Goal: Task Accomplishment & Management: Manage account settings

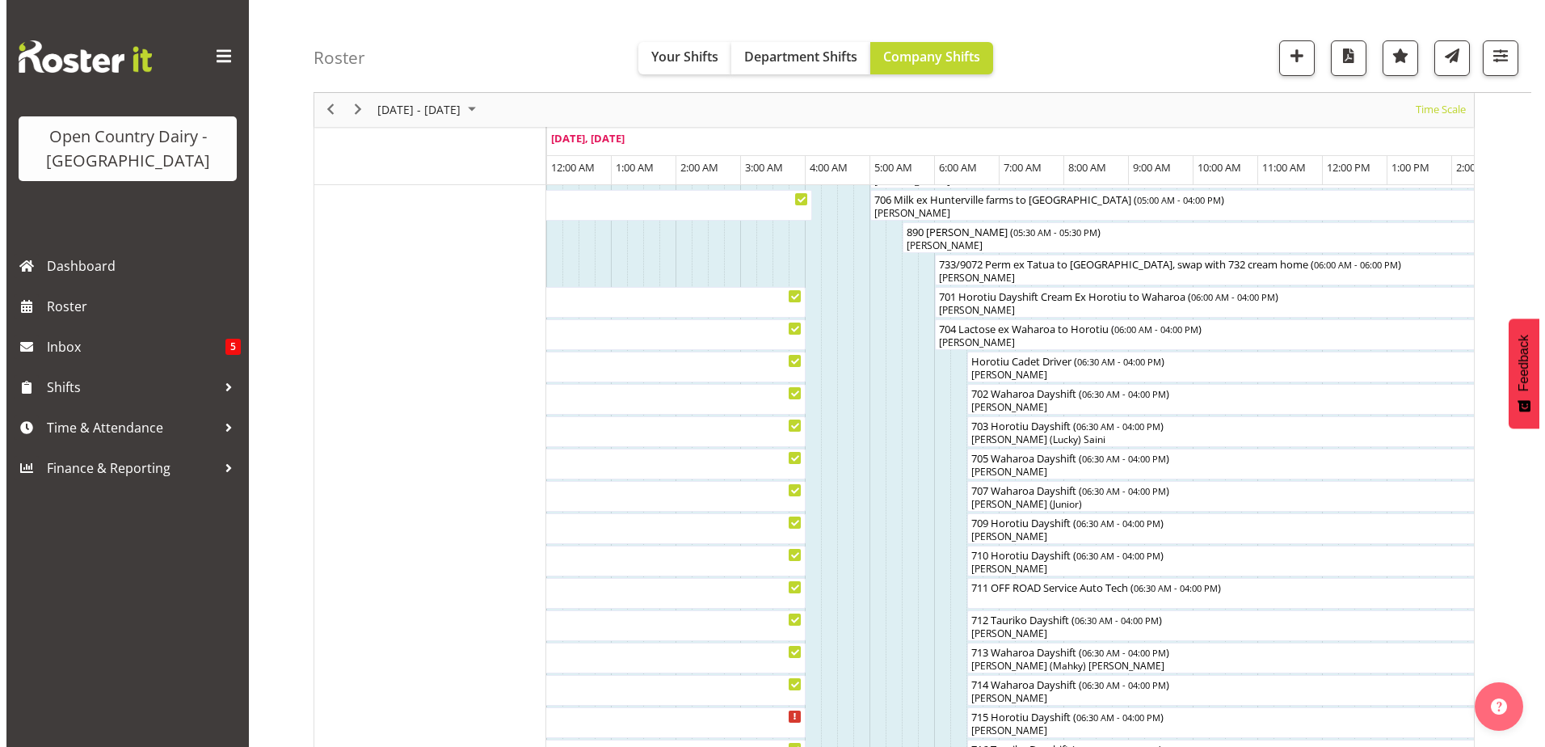
scroll to position [162, 0]
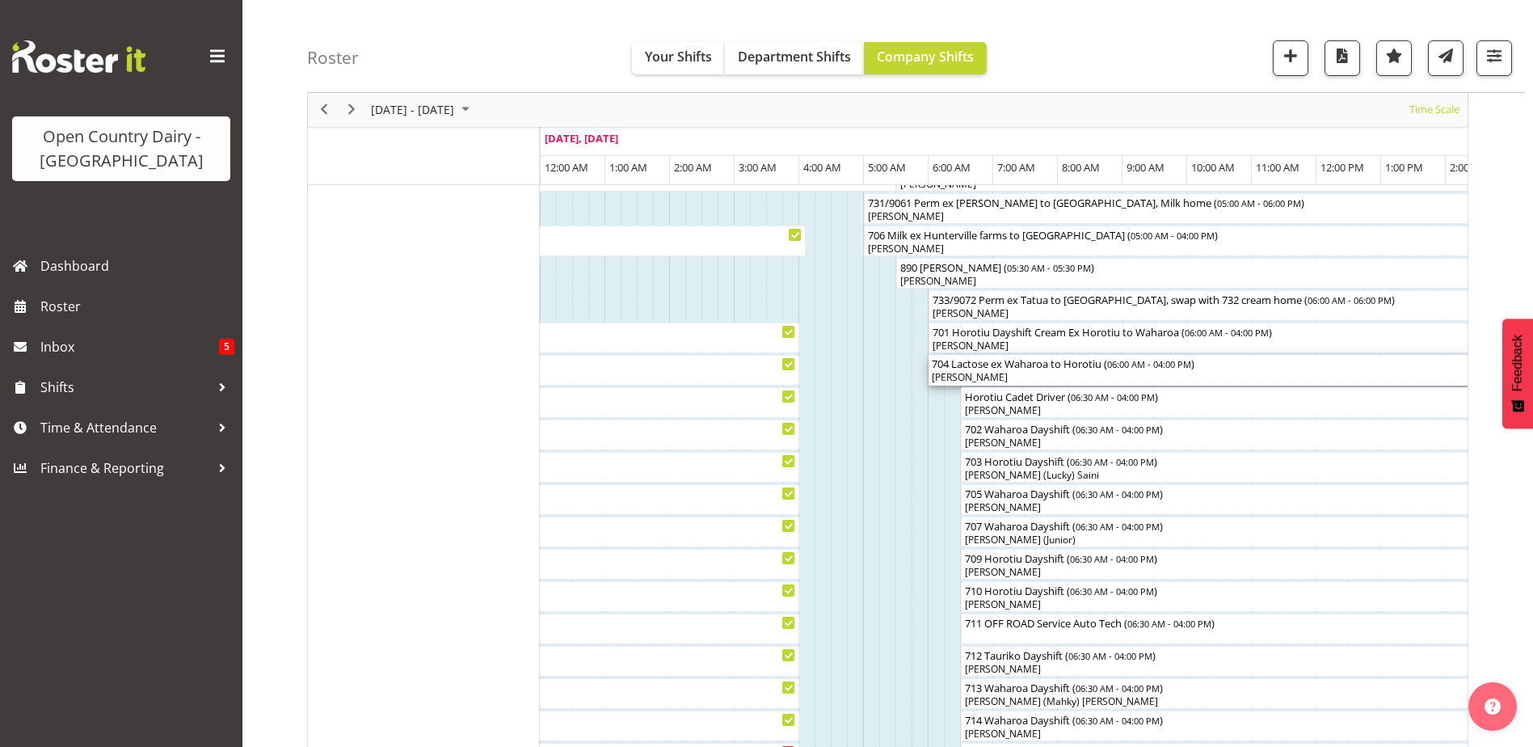
click at [1023, 367] on div "704 Lactose ex Waharoa to Horotiu ( 06:00 AM - 04:00 PM )" at bounding box center [1252, 363] width 640 height 16
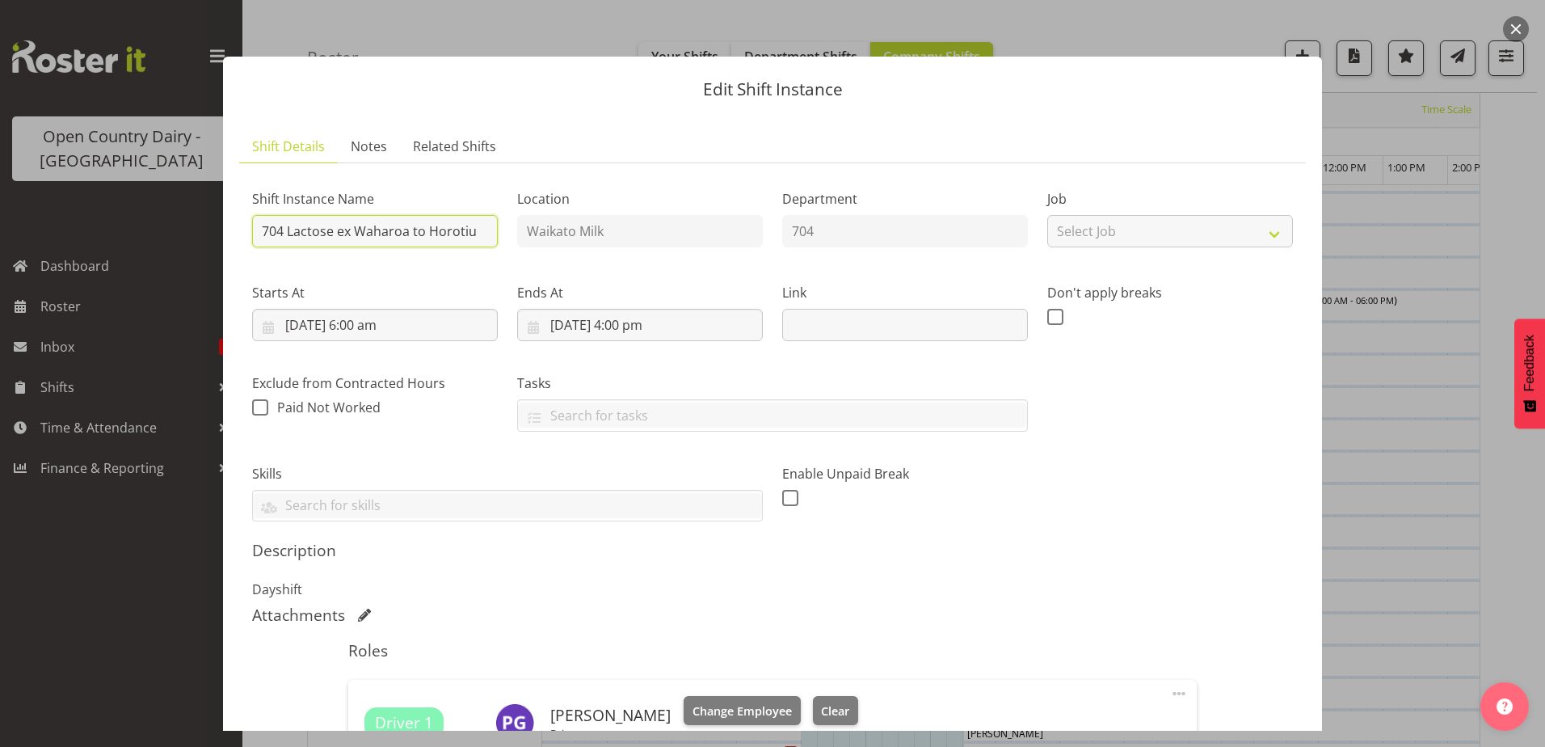
drag, startPoint x: 287, startPoint y: 231, endPoint x: 494, endPoint y: 227, distance: 206.9
click at [494, 227] on input "704 Lactose ex Waharoa to Horotiu" at bounding box center [375, 231] width 246 height 32
type input "704 Waharoa Dayshift"
click at [366, 326] on input "[DATE] 6:00 am" at bounding box center [375, 325] width 246 height 32
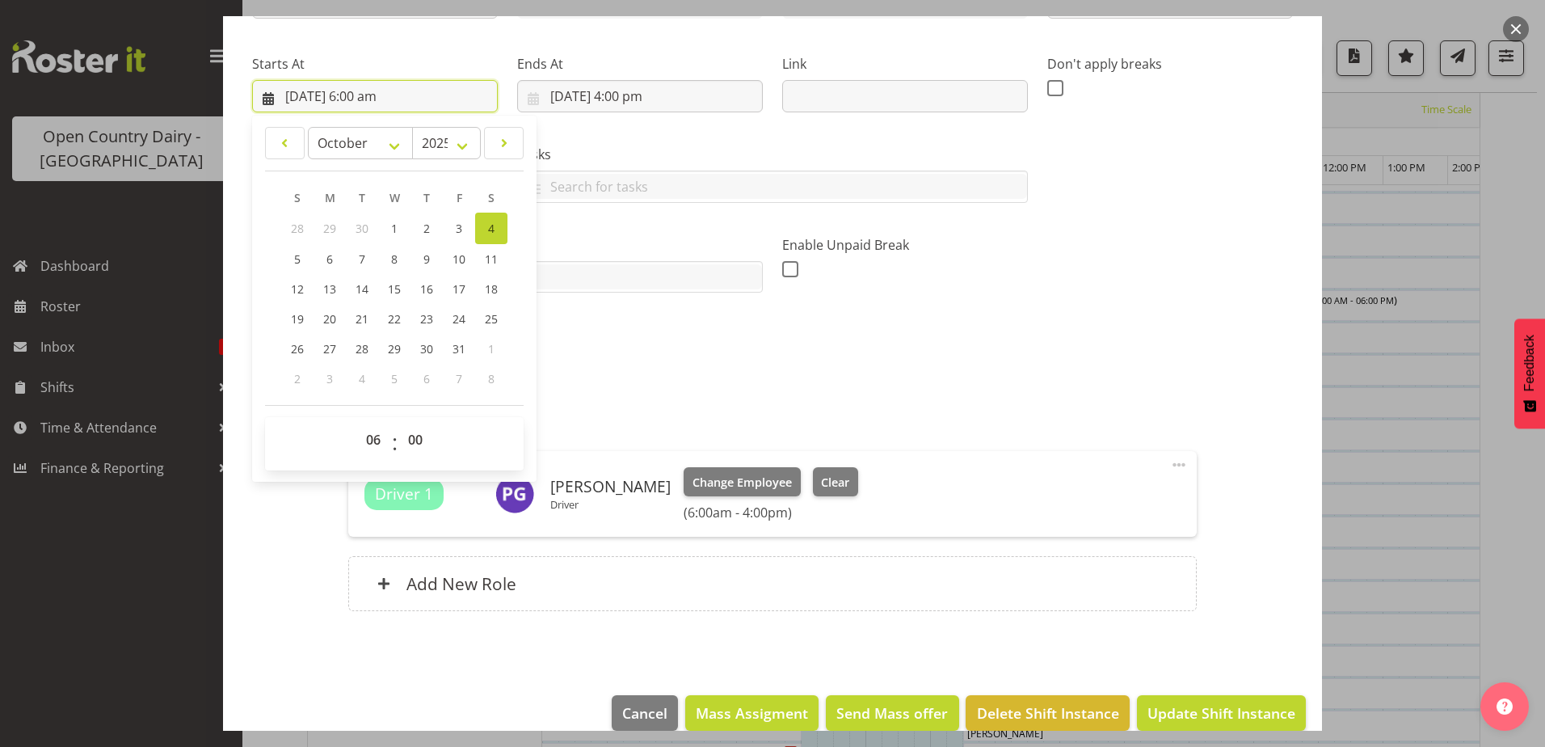
scroll to position [253, 0]
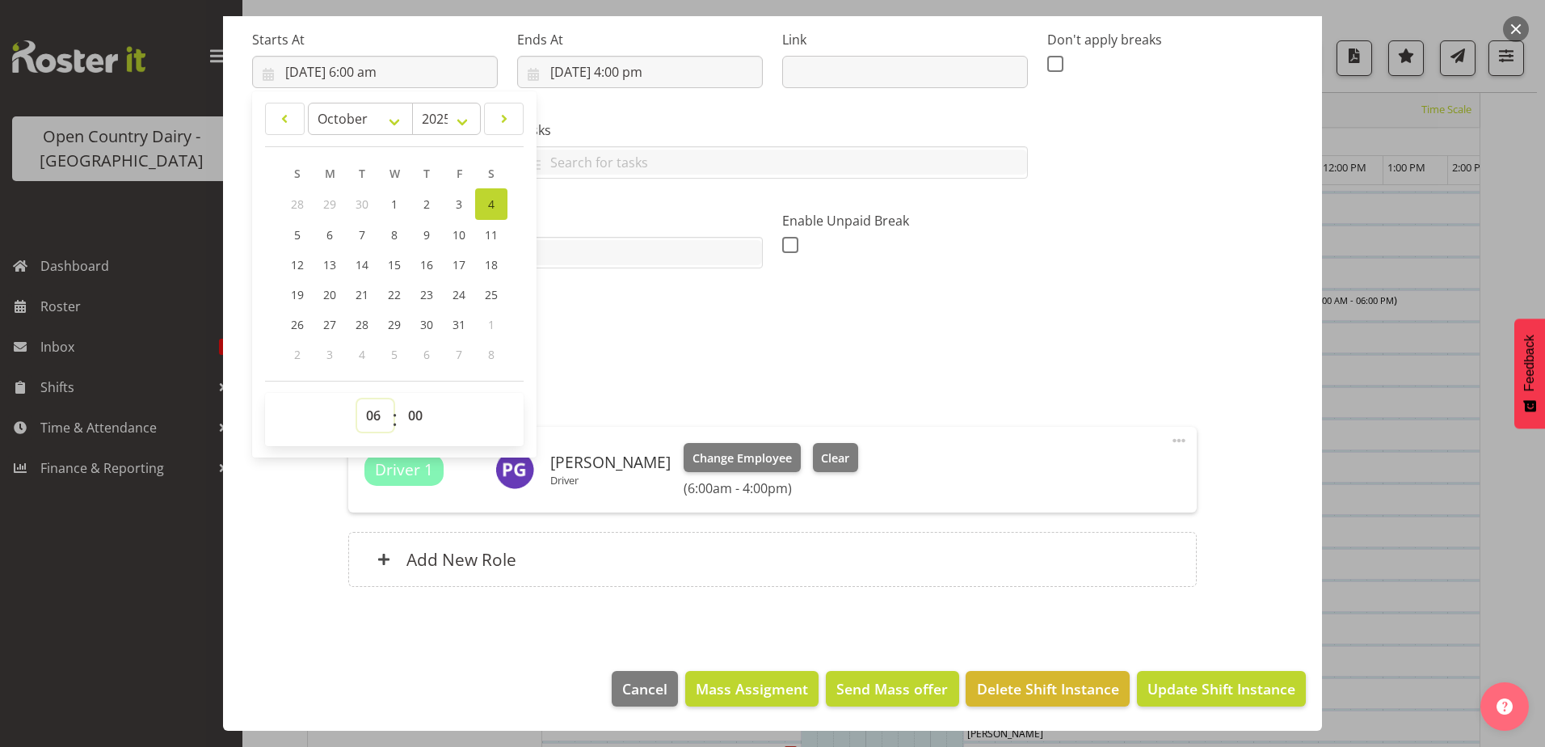
click at [372, 415] on select "00 01 02 03 04 05 06 07 08 09 10 11 12 13 14 15 16 17 18 19 20 21 22 23" at bounding box center [375, 415] width 36 height 32
select select "7"
click at [357, 399] on select "00 01 02 03 04 05 06 07 08 09 10 11 12 13 14 15 16 17 18 19 20 21 22 23" at bounding box center [375, 415] width 36 height 32
type input "[DATE] 7:00 am"
click at [1219, 690] on span "Update Shift Instance" at bounding box center [1221, 688] width 148 height 21
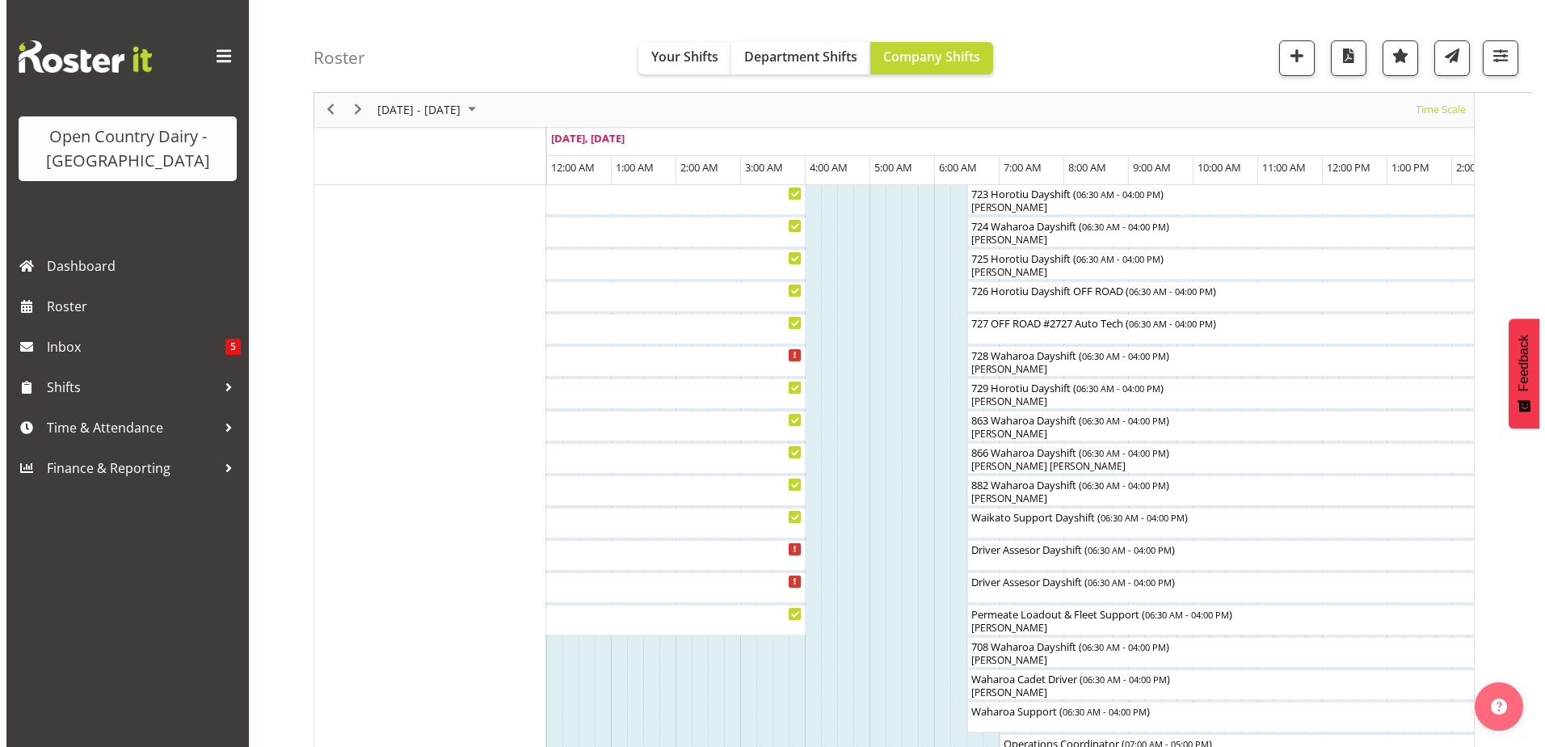
scroll to position [1180, 0]
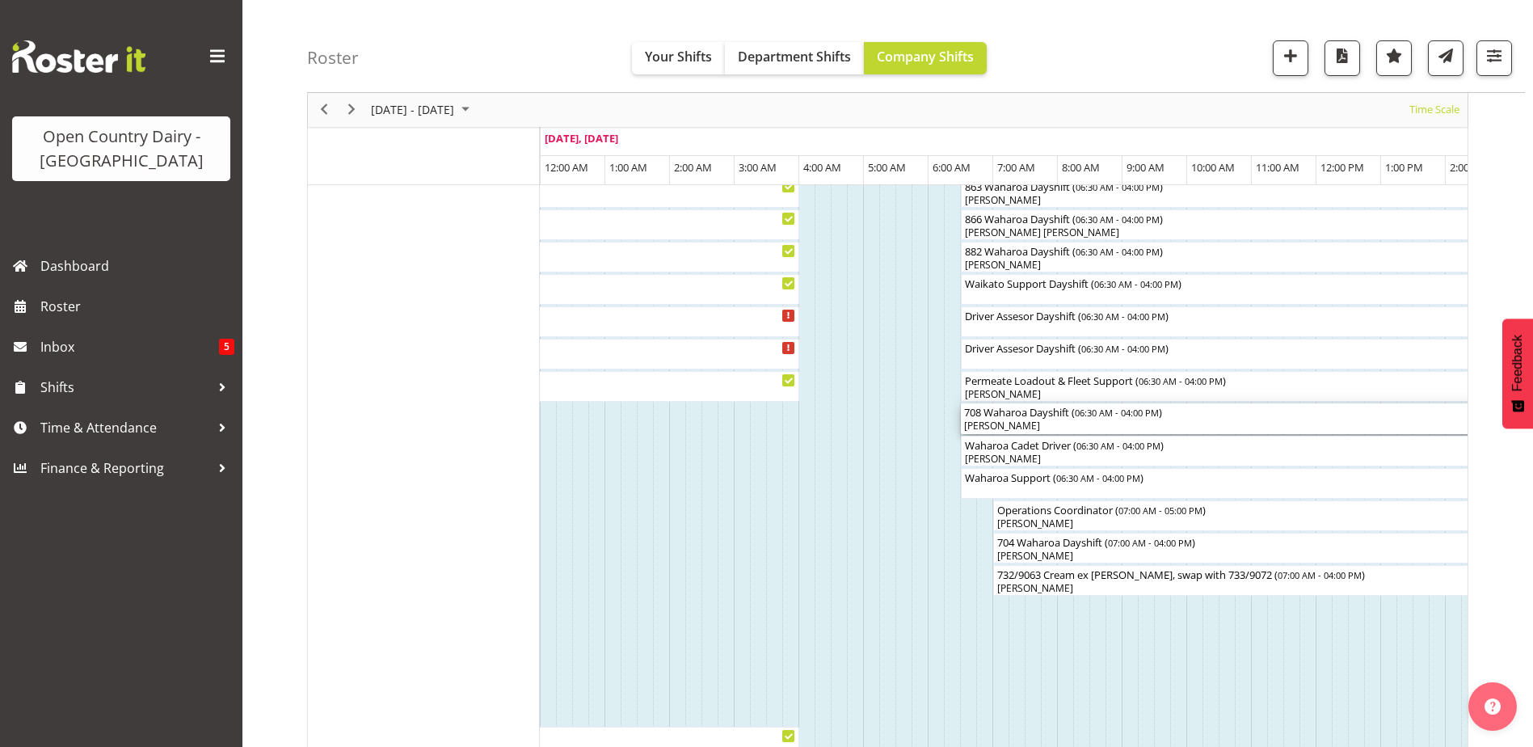
click at [1037, 419] on div "708 Waharoa Dayshift ( 06:30 AM - 04:00 PM ) [PERSON_NAME]" at bounding box center [1268, 418] width 608 height 31
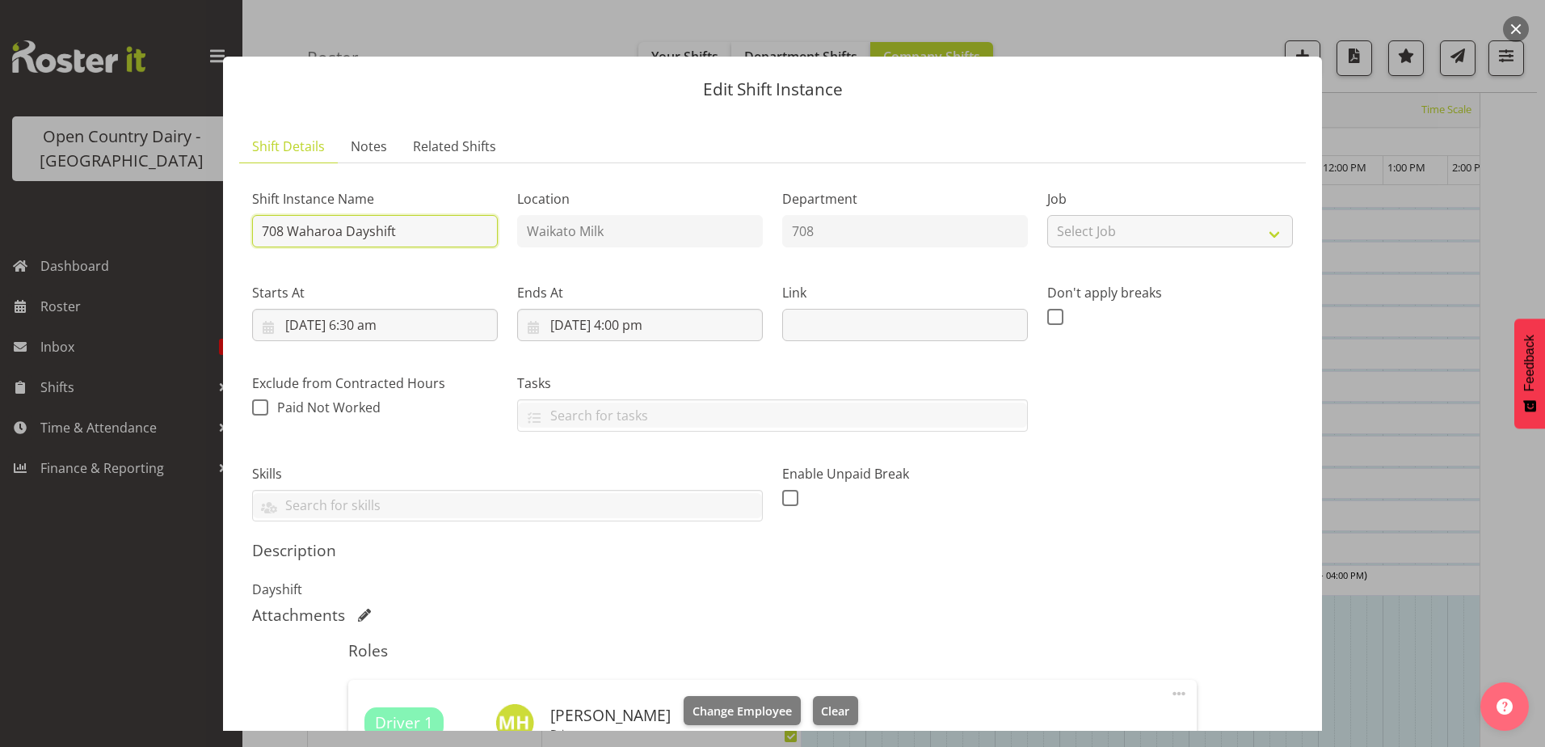
drag, startPoint x: 288, startPoint y: 231, endPoint x: 472, endPoint y: 240, distance: 184.4
click at [472, 240] on input "708 Waharoa Dayshift" at bounding box center [375, 231] width 246 height 32
type input "708 Lactose Ex Waharoa to Horotiu"
click at [372, 322] on input "[DATE] 6:30 am" at bounding box center [375, 325] width 246 height 32
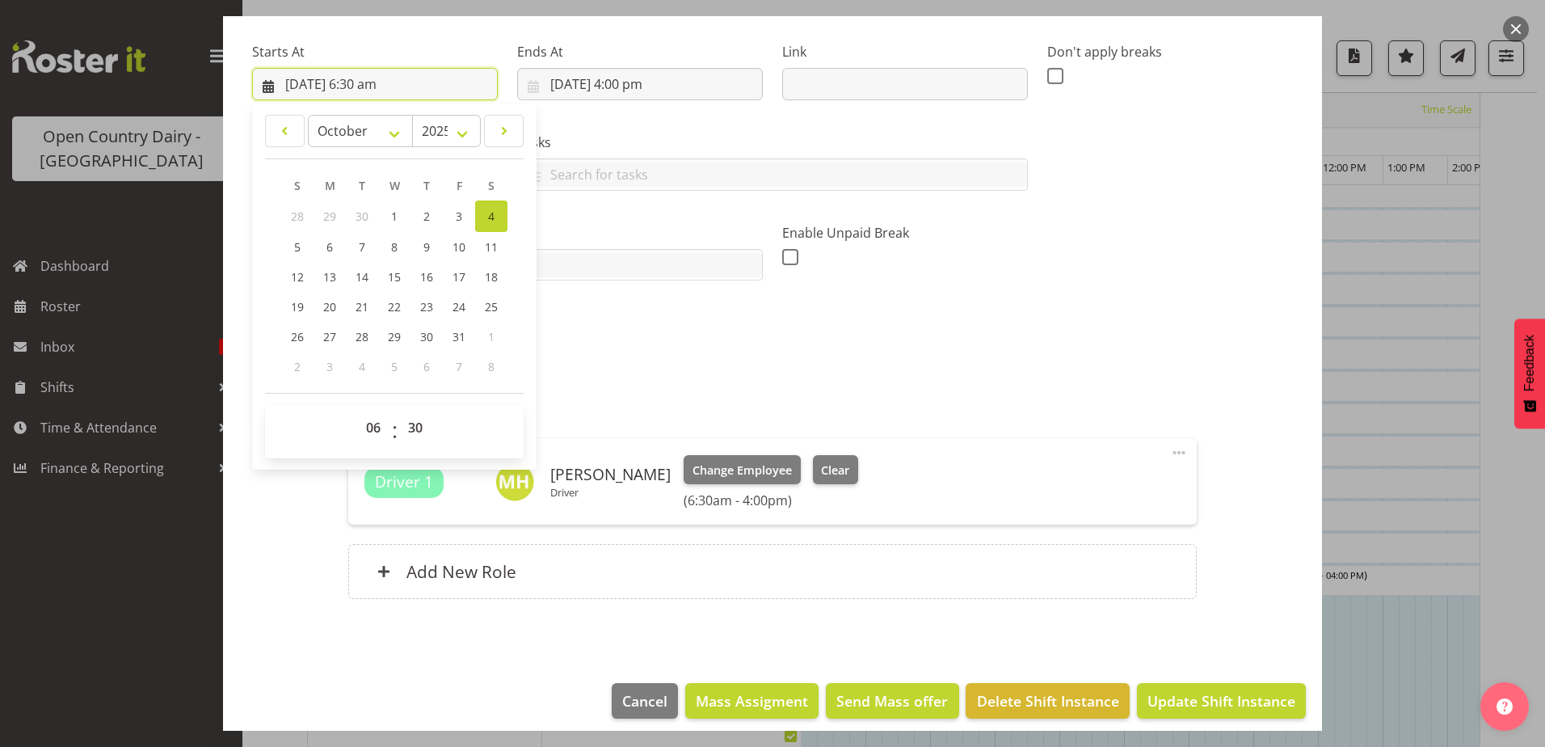
scroll to position [253, 0]
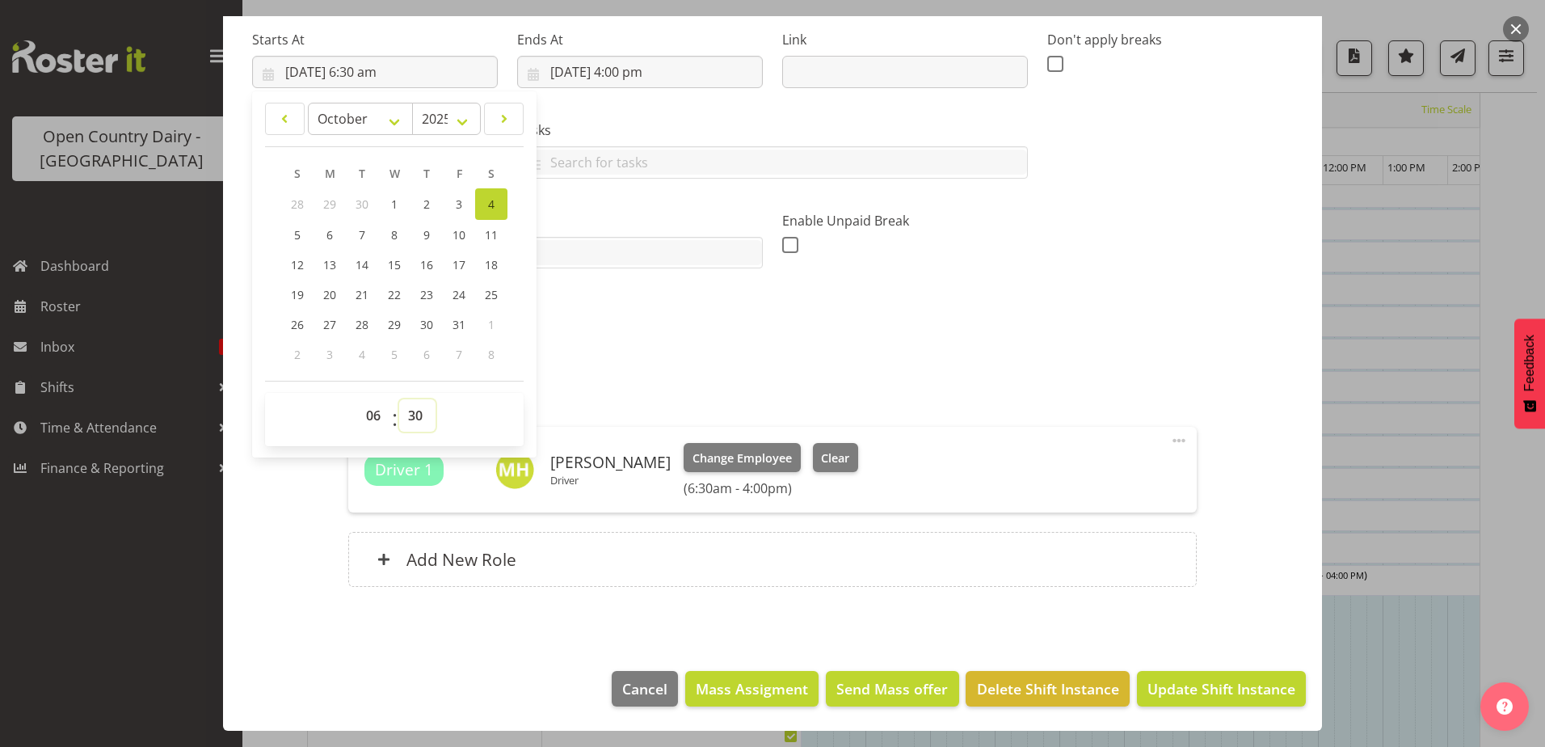
click at [413, 410] on select "00 01 02 03 04 05 06 07 08 09 10 11 12 13 14 15 16 17 18 19 20 21 22 23 24 25 2…" at bounding box center [417, 415] width 36 height 32
click at [423, 411] on select "00 01 02 03 04 05 06 07 08 09 10 11 12 13 14 15 16 17 18 19 20 21 22 23 24 25 2…" at bounding box center [417, 415] width 36 height 32
select select "0"
click at [399, 399] on select "00 01 02 03 04 05 06 07 08 09 10 11 12 13 14 15 16 17 18 19 20 21 22 23 24 25 2…" at bounding box center [417, 415] width 36 height 32
type input "[DATE] 6:00 am"
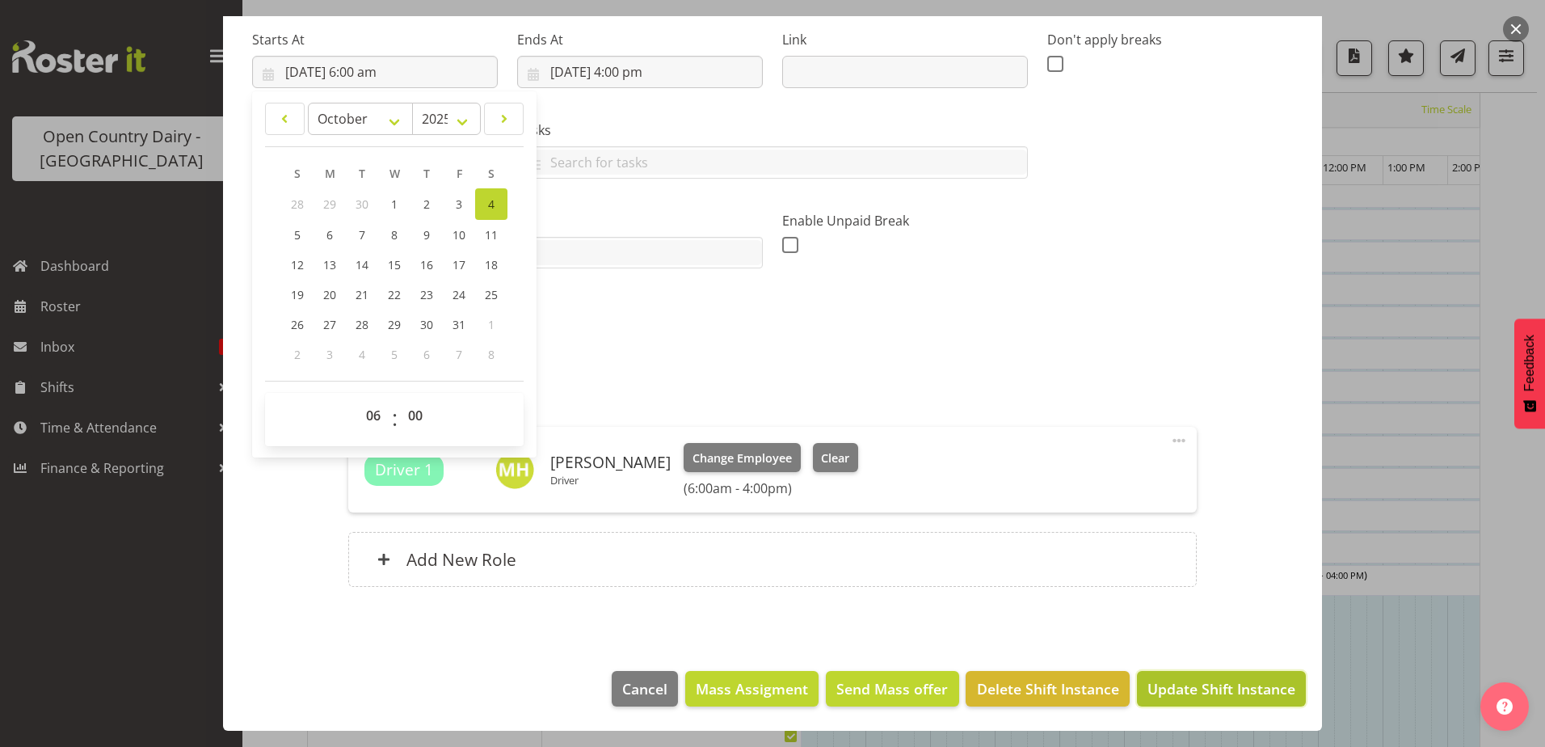
click at [1201, 688] on span "Update Shift Instance" at bounding box center [1221, 688] width 148 height 21
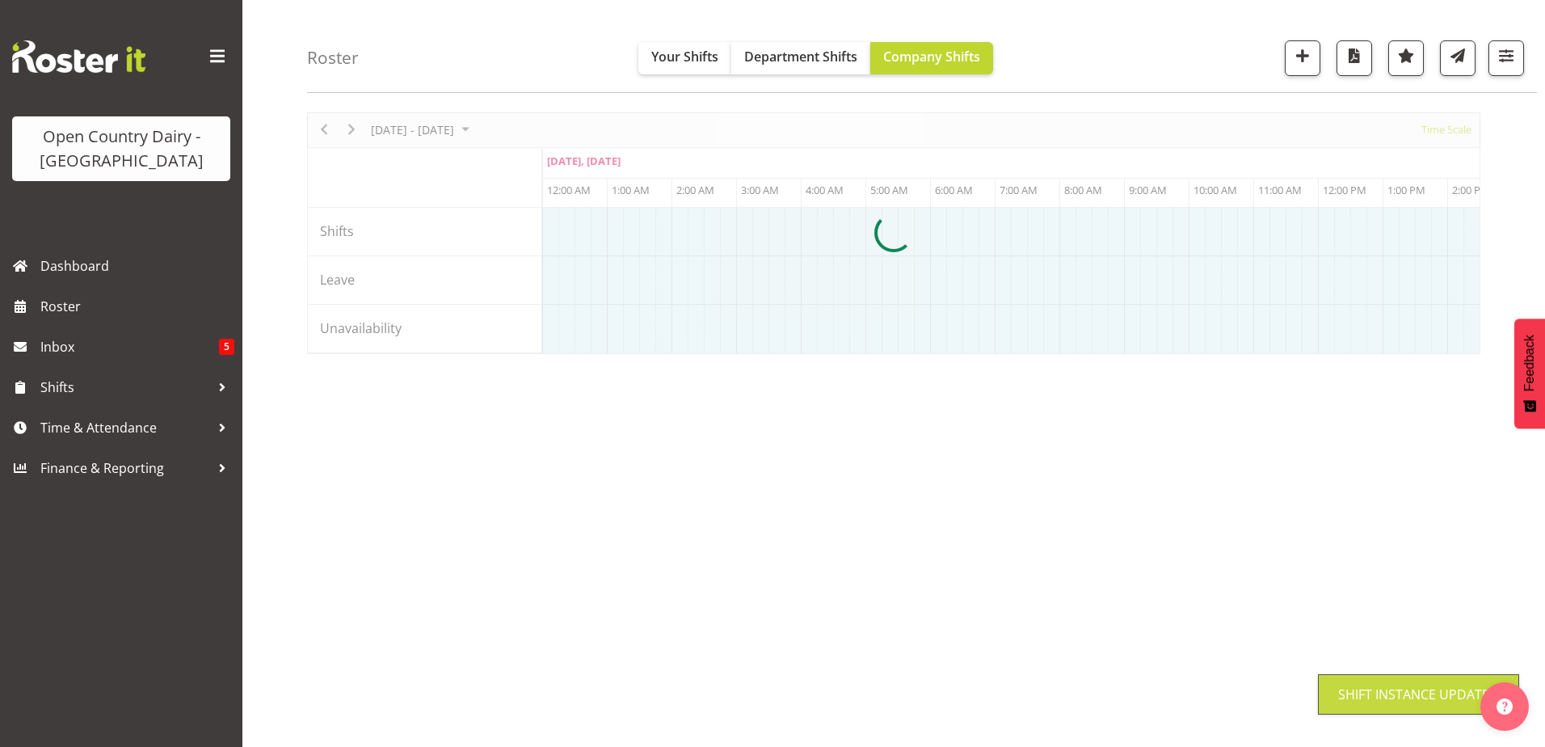
scroll to position [48, 0]
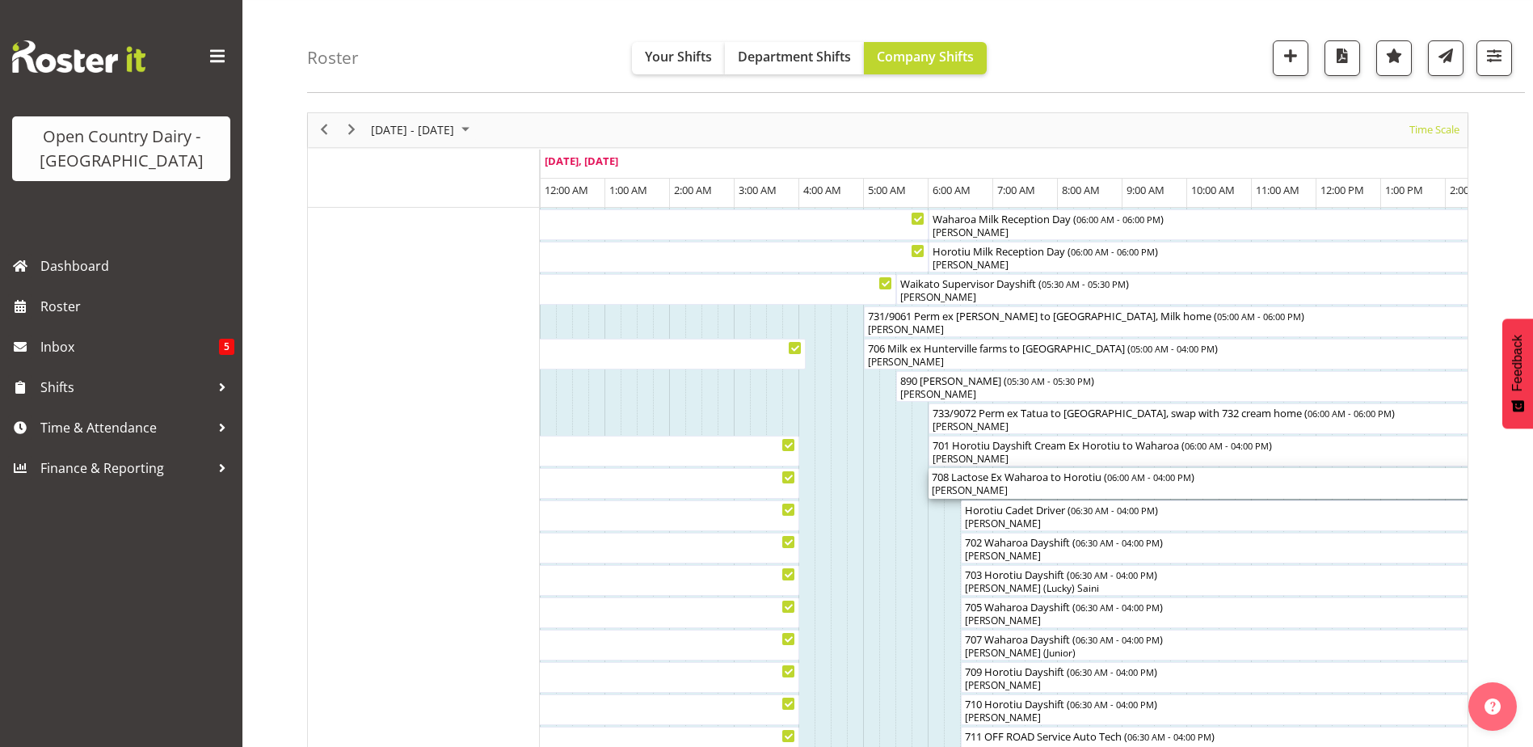
click at [1067, 486] on div "[PERSON_NAME]" at bounding box center [1252, 490] width 640 height 15
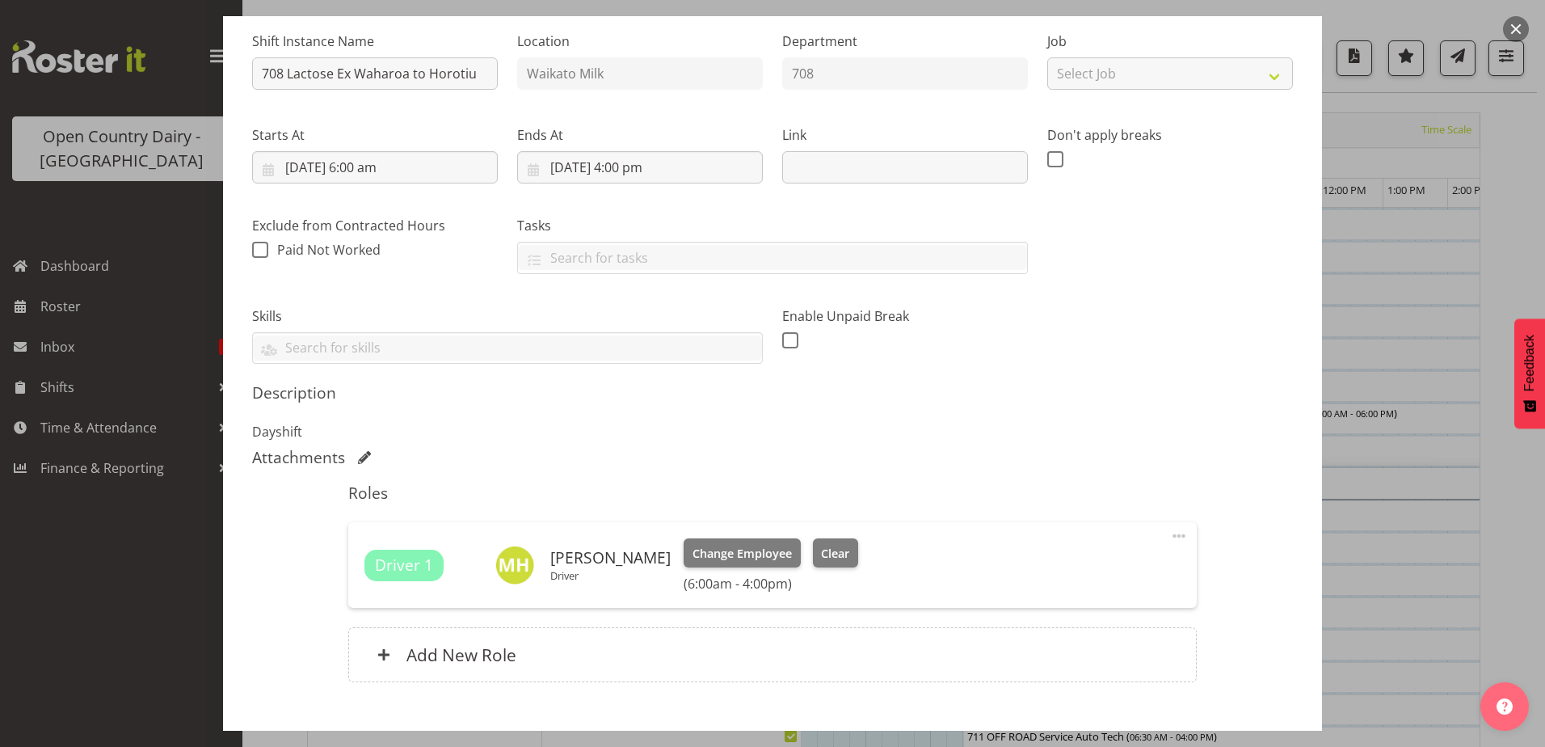
scroll to position [162, 0]
click at [825, 541] on span "Clear" at bounding box center [835, 550] width 28 height 18
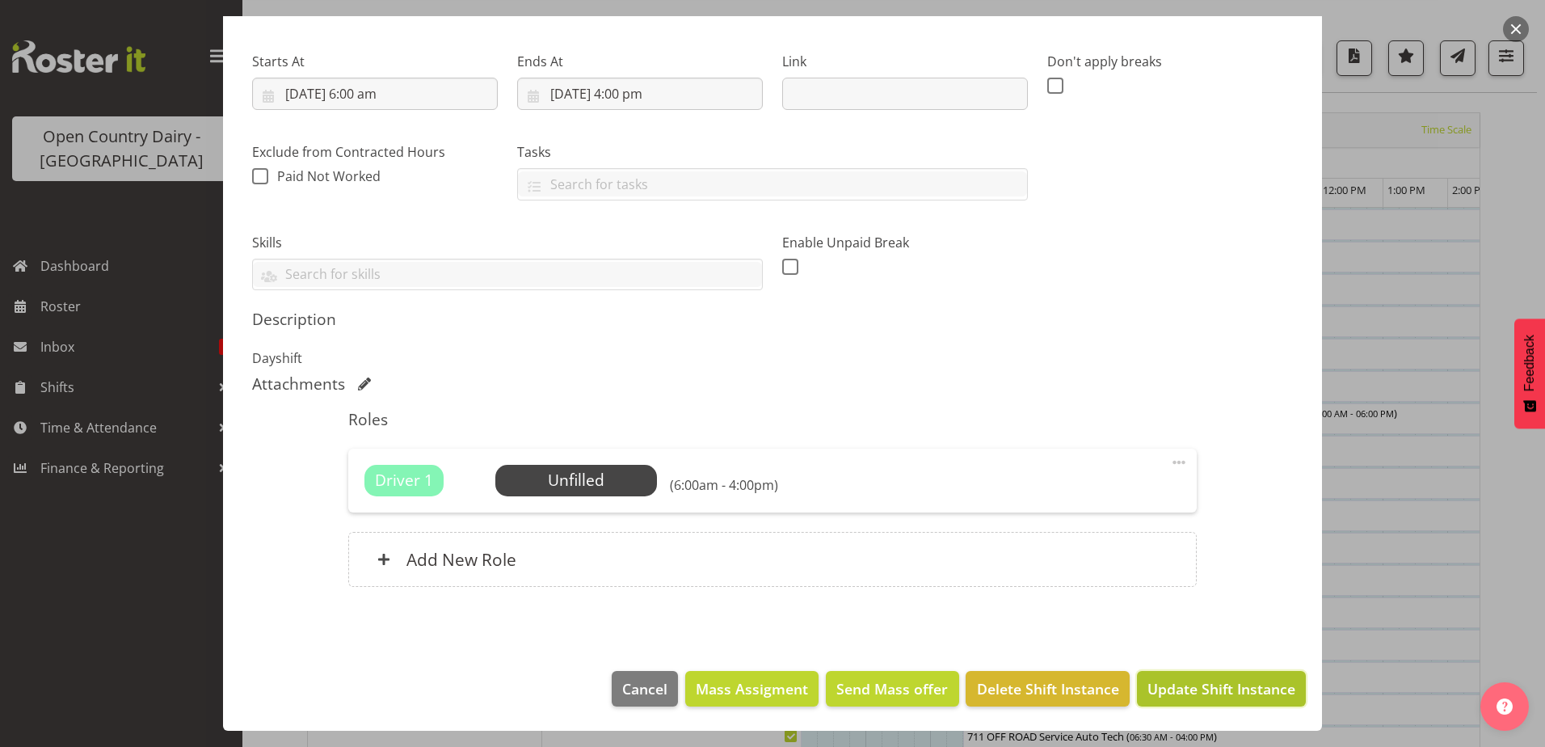
click at [1216, 683] on span "Update Shift Instance" at bounding box center [1221, 688] width 148 height 21
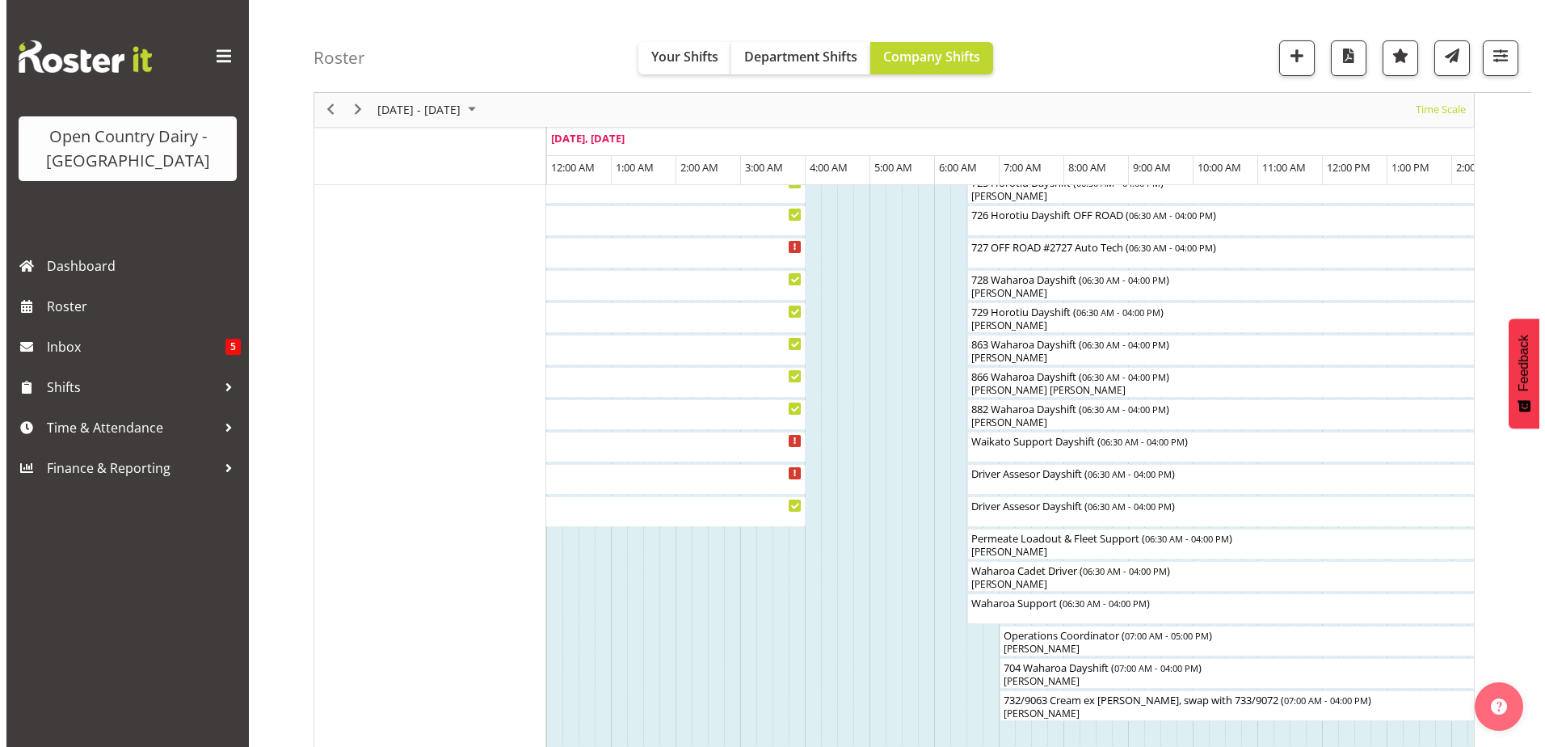
scroll to position [1260, 0]
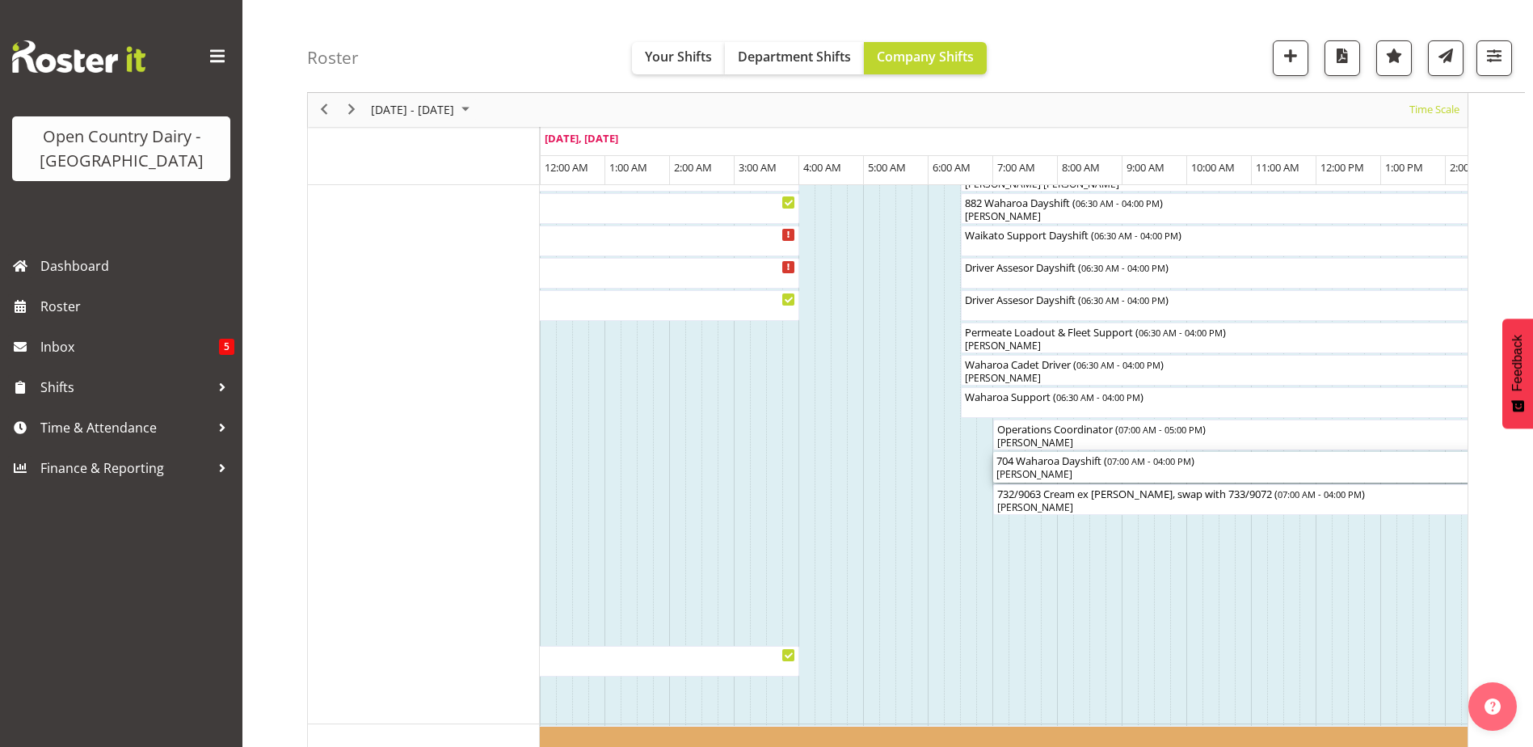
click at [1036, 467] on div "704 Waharoa Dayshift ( 07:00 AM - 04:00 PM ) [PERSON_NAME]" at bounding box center [1283, 467] width 575 height 31
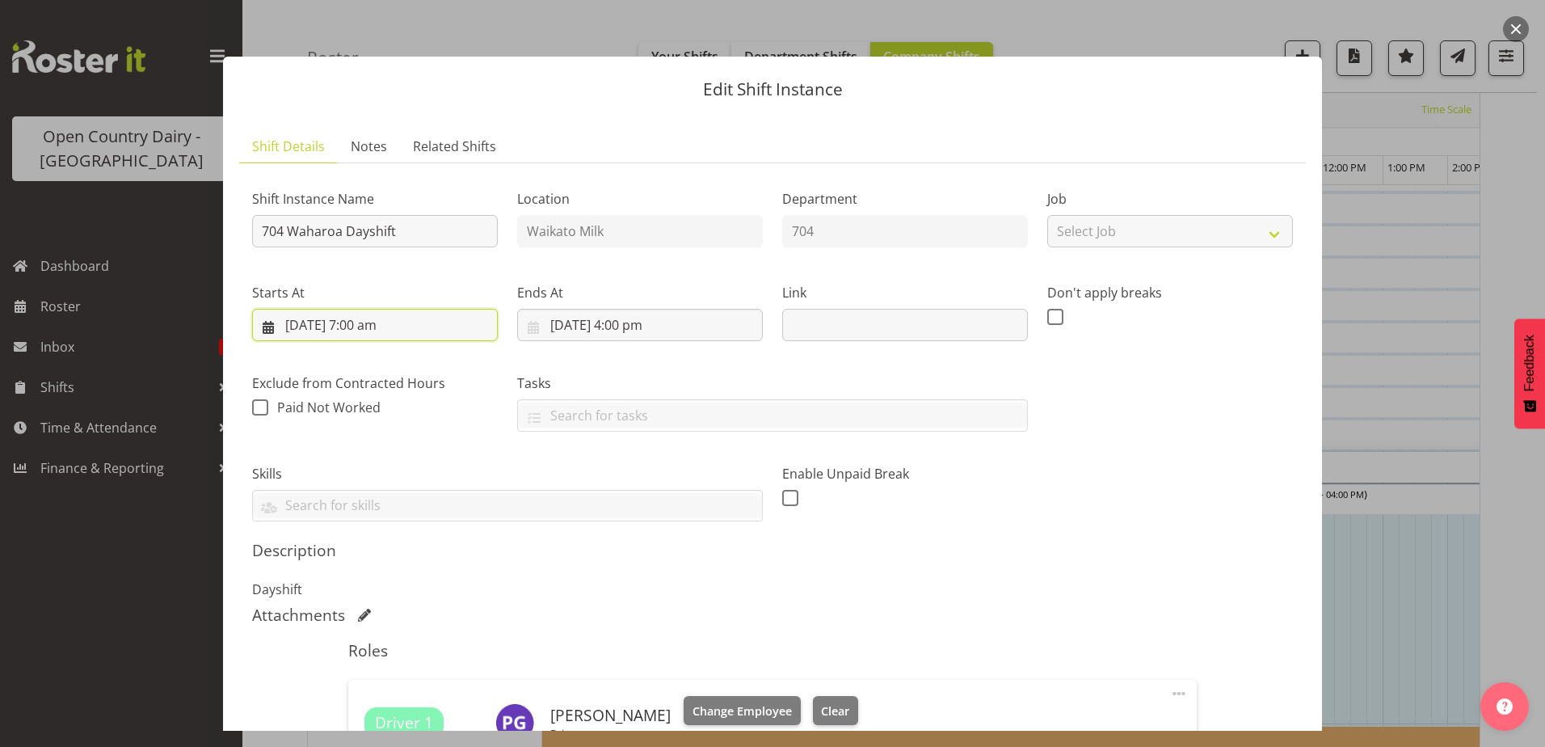
click at [367, 324] on input "[DATE] 7:00 am" at bounding box center [375, 325] width 246 height 32
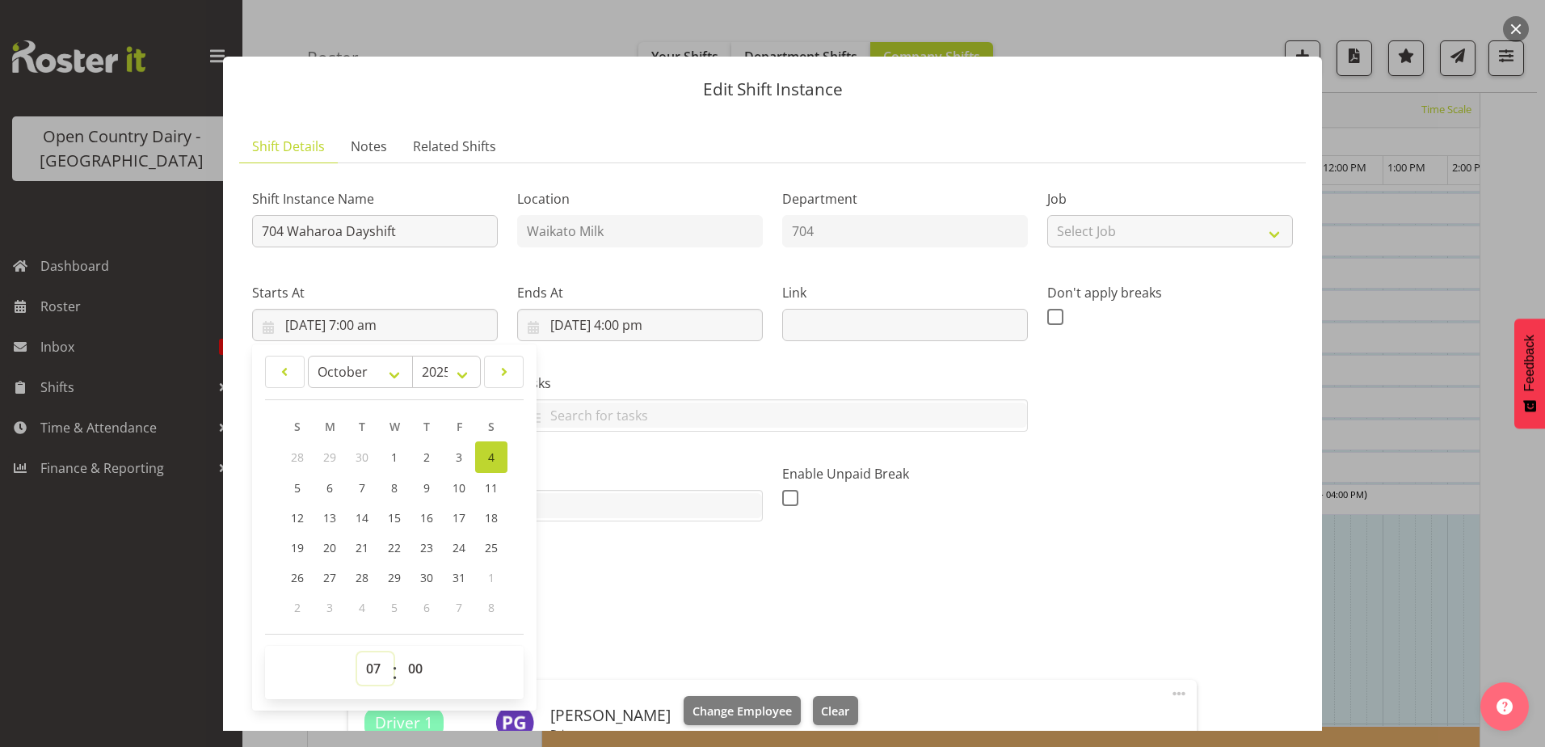
click at [368, 668] on select "00 01 02 03 04 05 06 07 08 09 10 11 12 13 14 15 16 17 18 19 20 21 22 23" at bounding box center [375, 668] width 36 height 32
select select "6"
click at [357, 652] on select "00 01 02 03 04 05 06 07 08 09 10 11 12 13 14 15 16 17 18 19 20 21 22 23" at bounding box center [375, 668] width 36 height 32
type input "[DATE] 6:00 am"
click at [422, 662] on select "00 01 02 03 04 05 06 07 08 09 10 11 12 13 14 15 16 17 18 19 20 21 22 23 24 25 2…" at bounding box center [417, 668] width 36 height 32
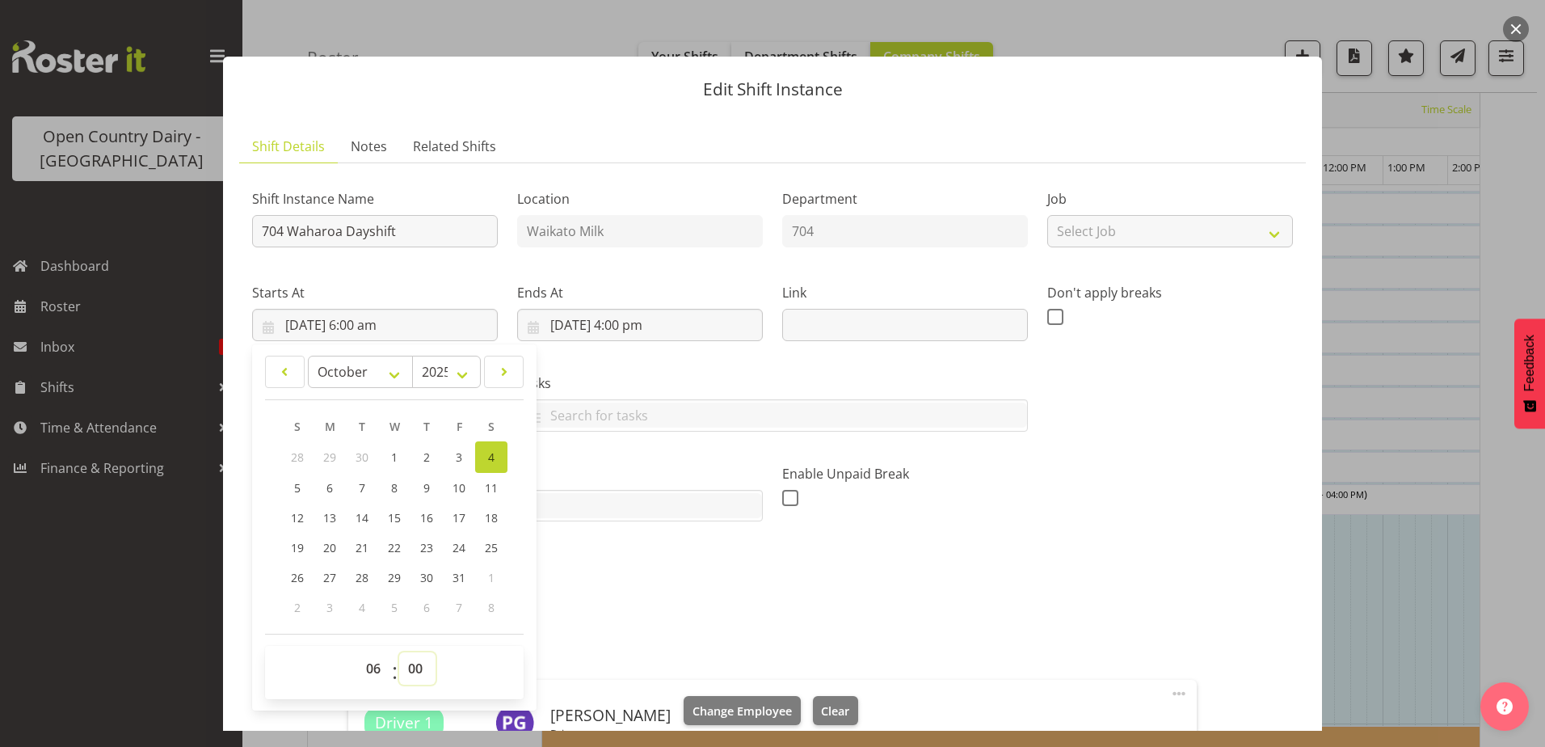
select select "30"
click at [399, 652] on select "00 01 02 03 04 05 06 07 08 09 10 11 12 13 14 15 16 17 18 19 20 21 22 23 24 25 2…" at bounding box center [417, 668] width 36 height 32
type input "[DATE] 6:30 am"
drag, startPoint x: 731, startPoint y: 614, endPoint x: 740, endPoint y: 612, distance: 9.0
click at [732, 614] on div "Attachments" at bounding box center [772, 614] width 1041 height 19
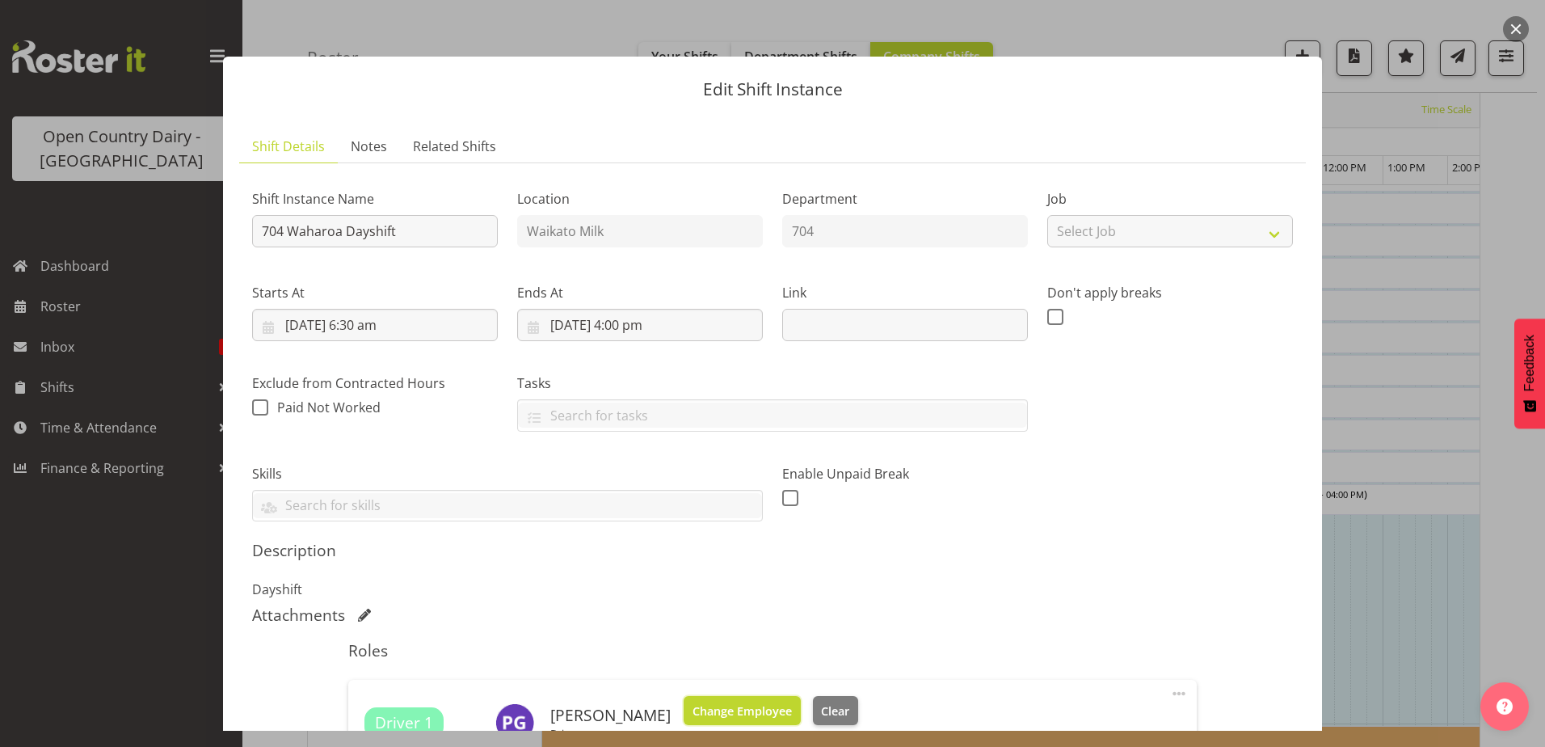
click at [717, 702] on span "Change Employee" at bounding box center [741, 711] width 99 height 18
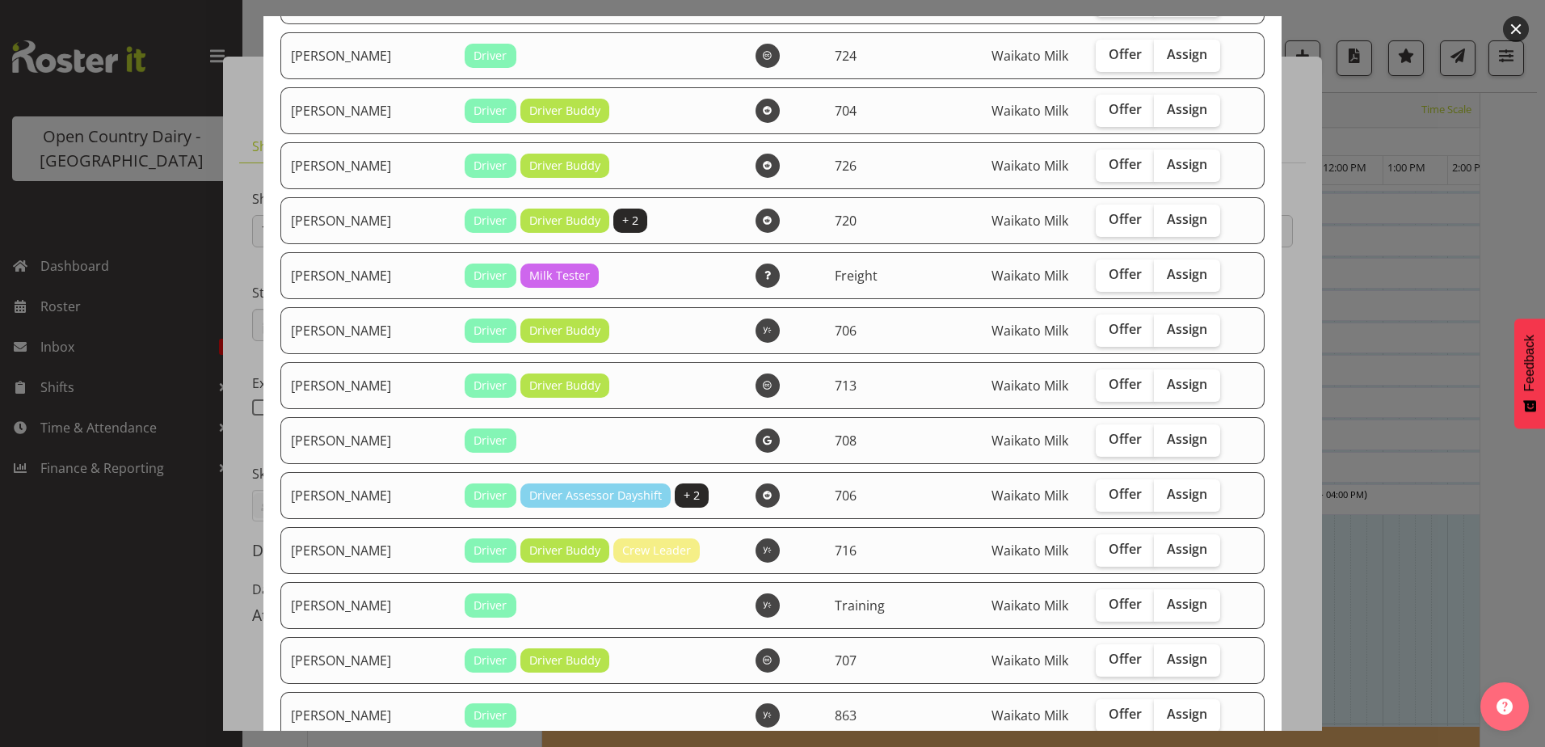
scroll to position [1858, 0]
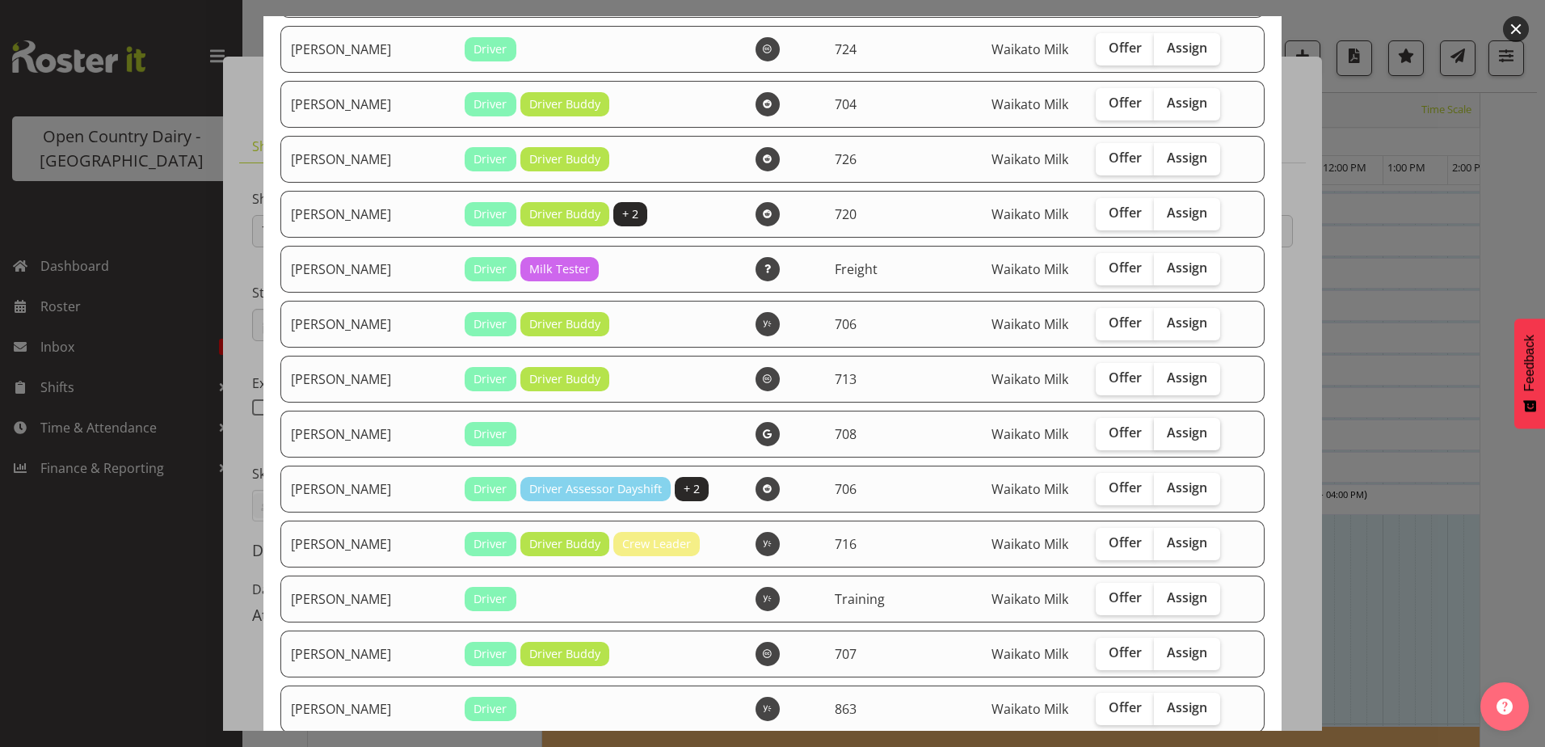
click at [1178, 435] on span "Assign" at bounding box center [1187, 432] width 40 height 16
click at [1164, 435] on input "Assign" at bounding box center [1159, 432] width 11 height 11
checkbox input "true"
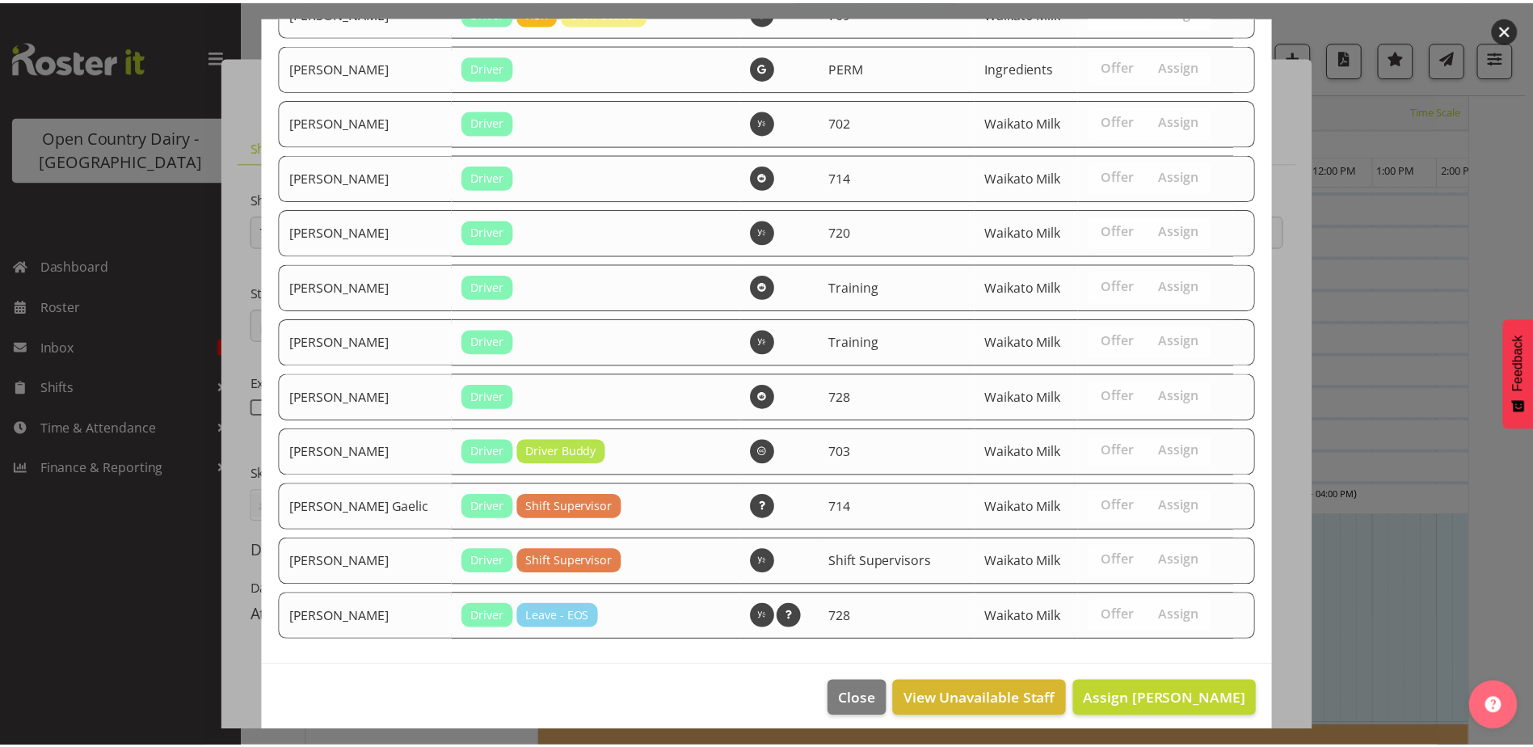
scroll to position [2840, 0]
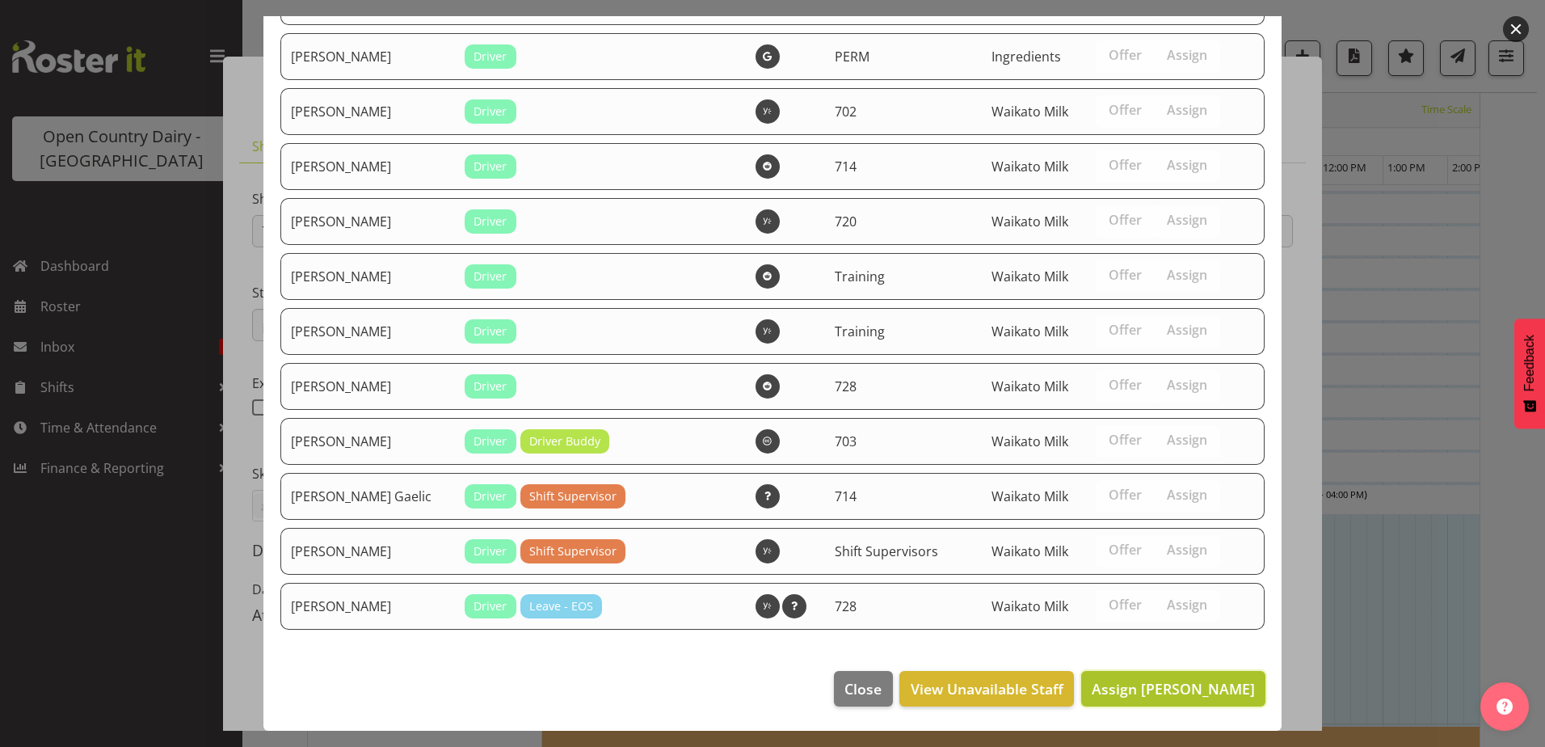
click at [1176, 684] on span "Assign [PERSON_NAME]" at bounding box center [1173, 688] width 163 height 19
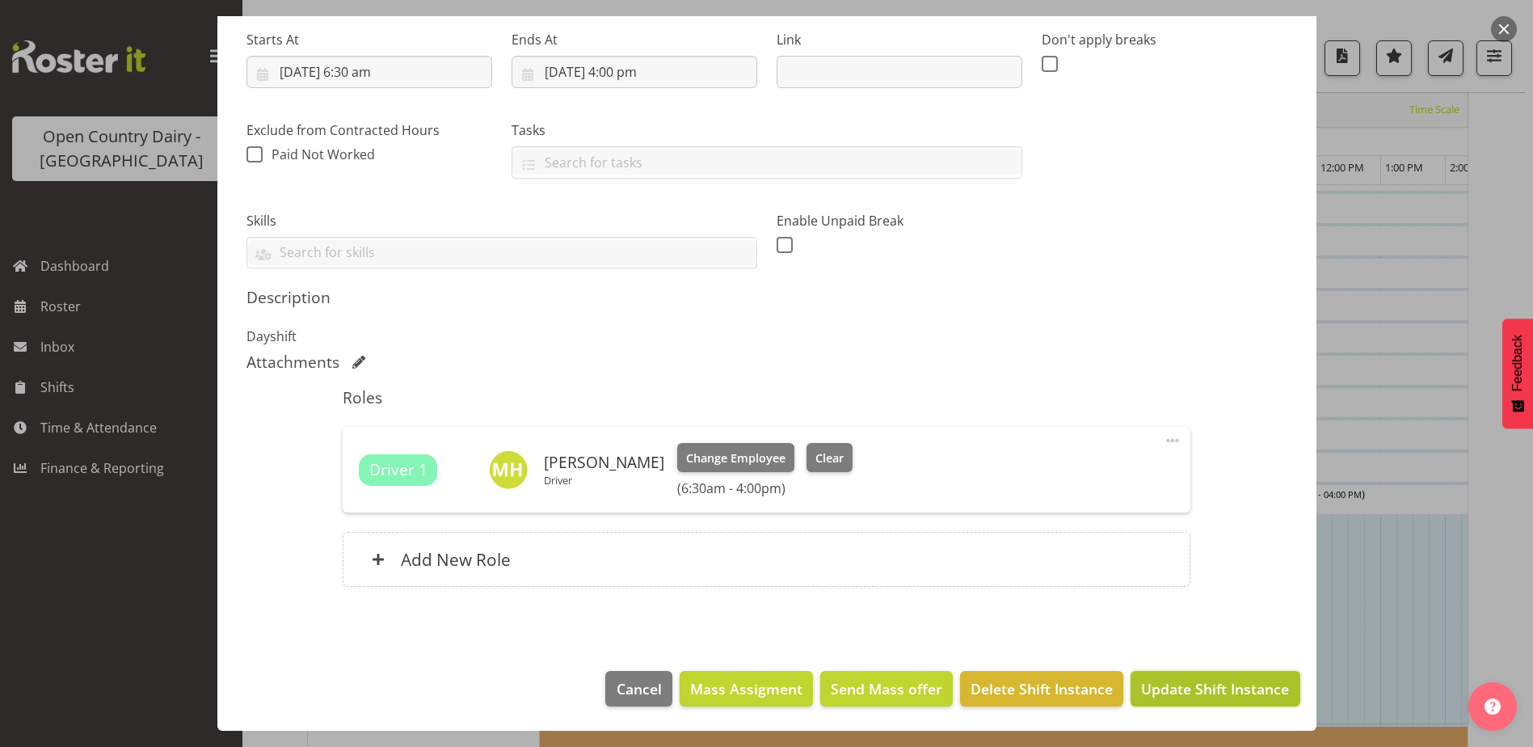
click at [1187, 683] on span "Update Shift Instance" at bounding box center [1215, 688] width 148 height 21
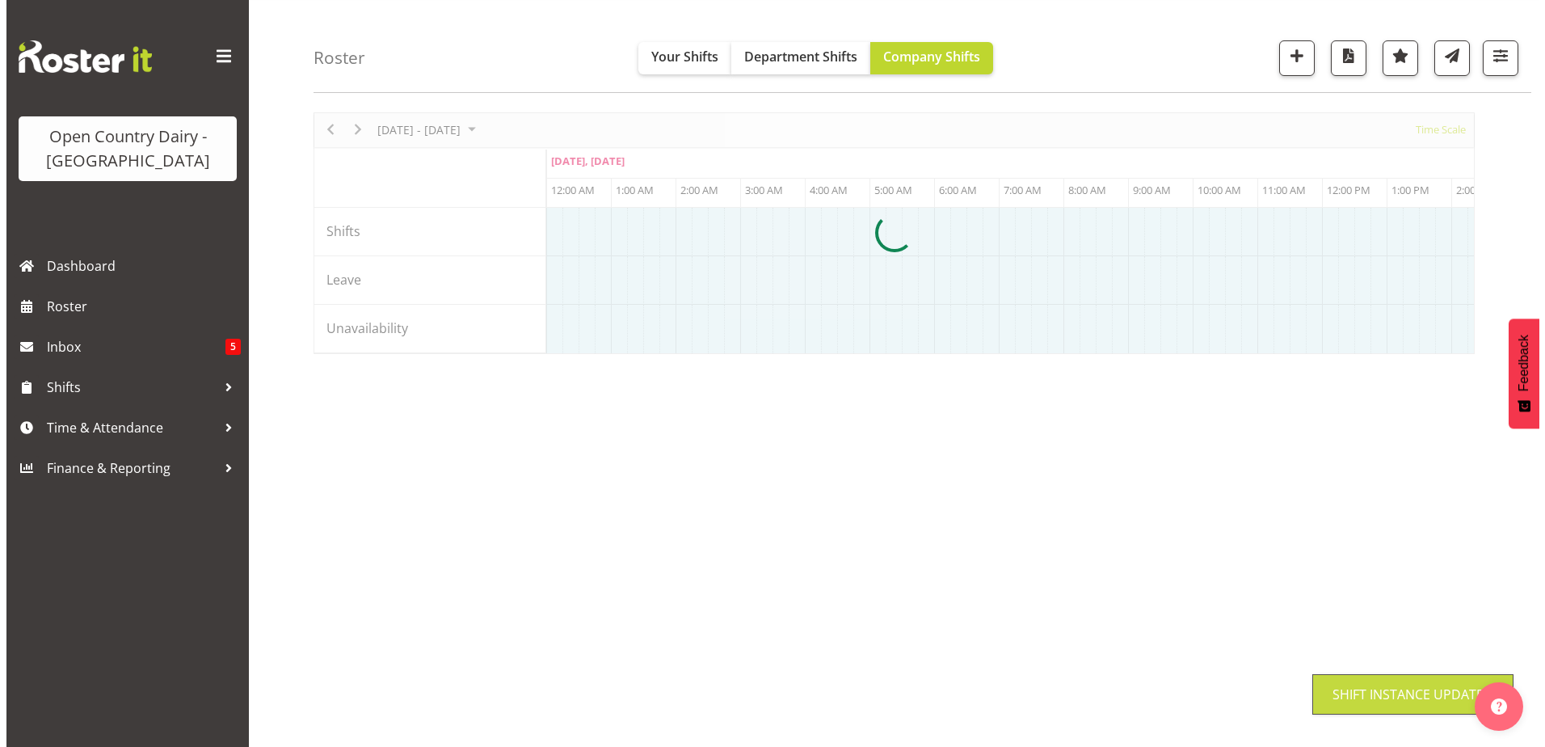
scroll to position [48, 0]
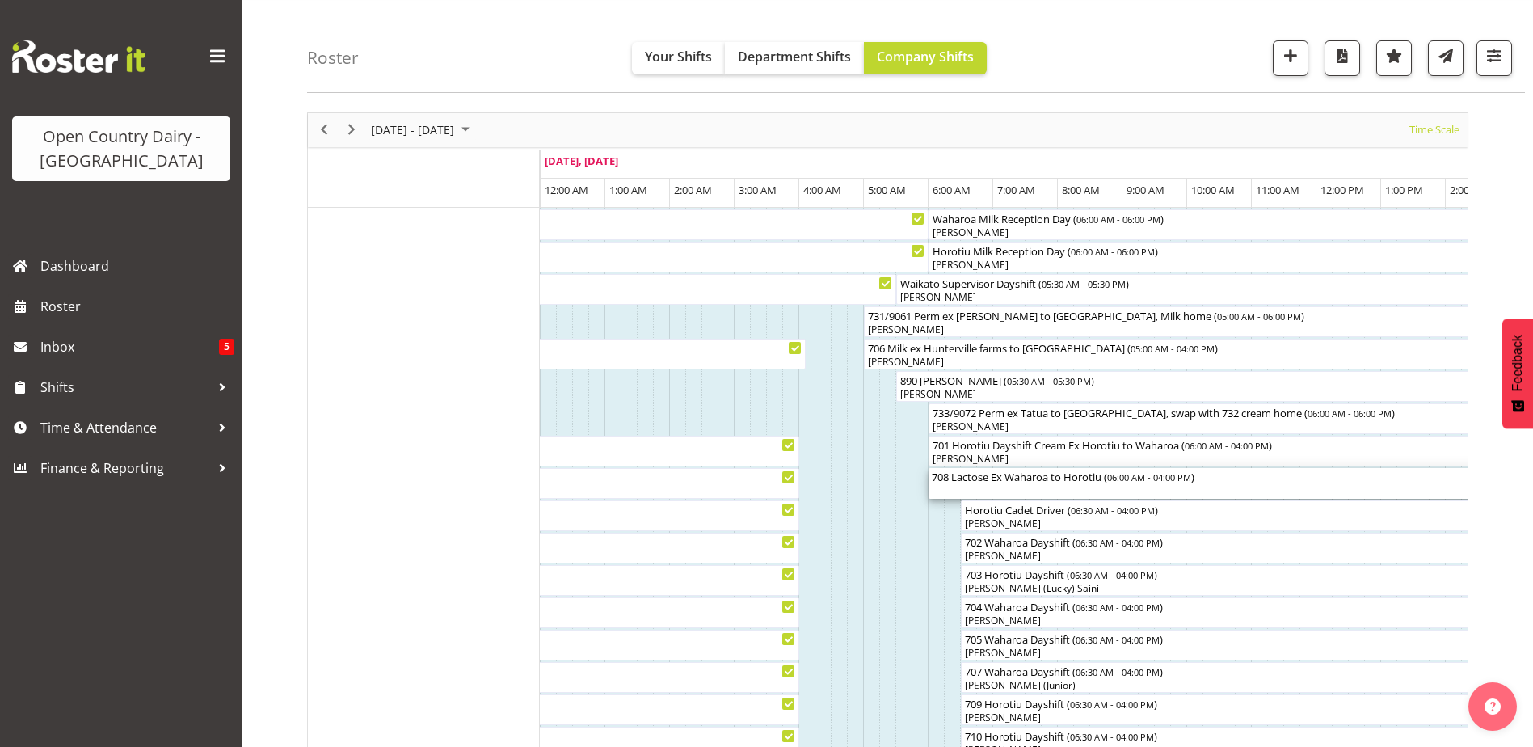
click at [1052, 482] on div "708 Lactose Ex Waharoa to Horotiu ( 06:00 AM - 04:00 PM )" at bounding box center [1252, 476] width 640 height 16
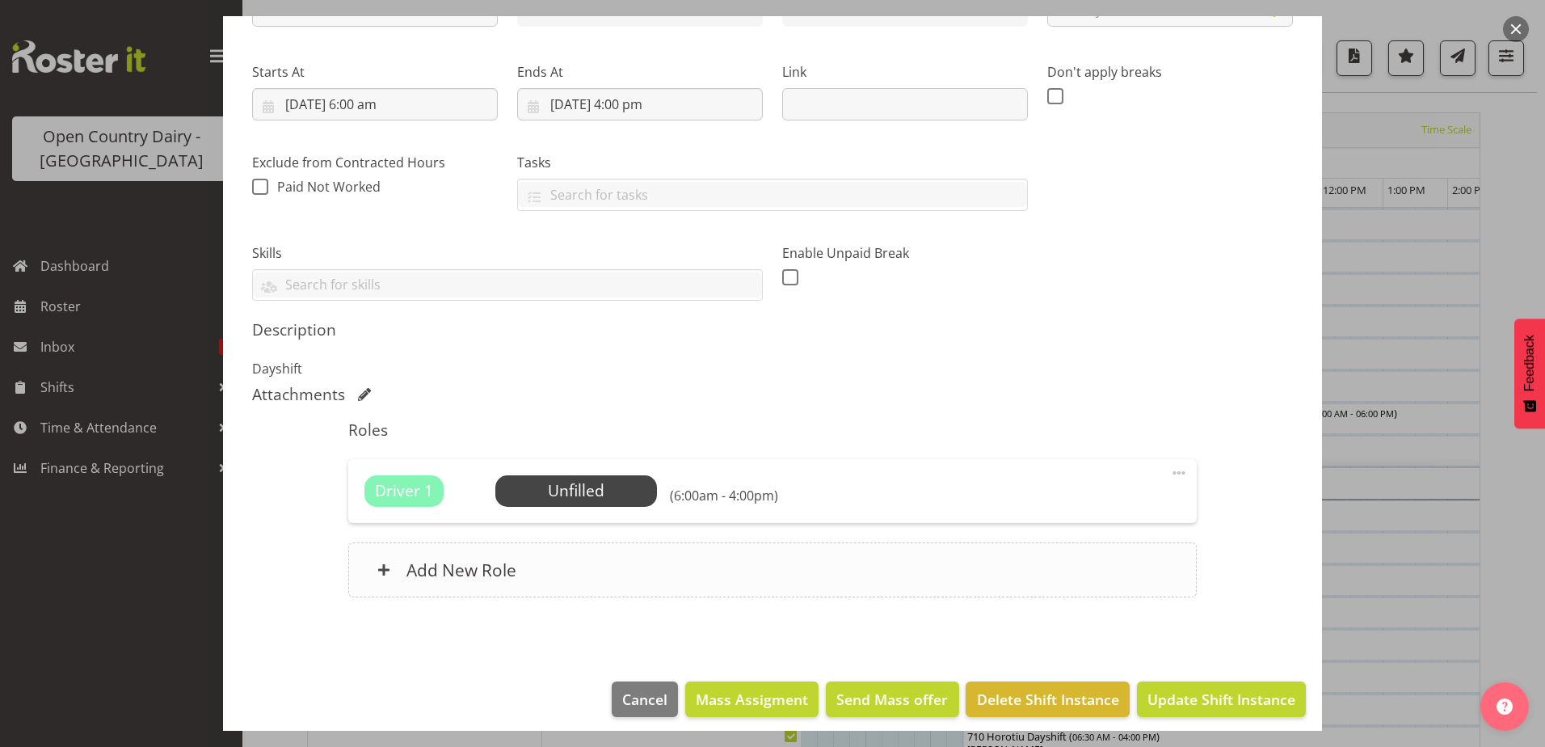
scroll to position [231, 0]
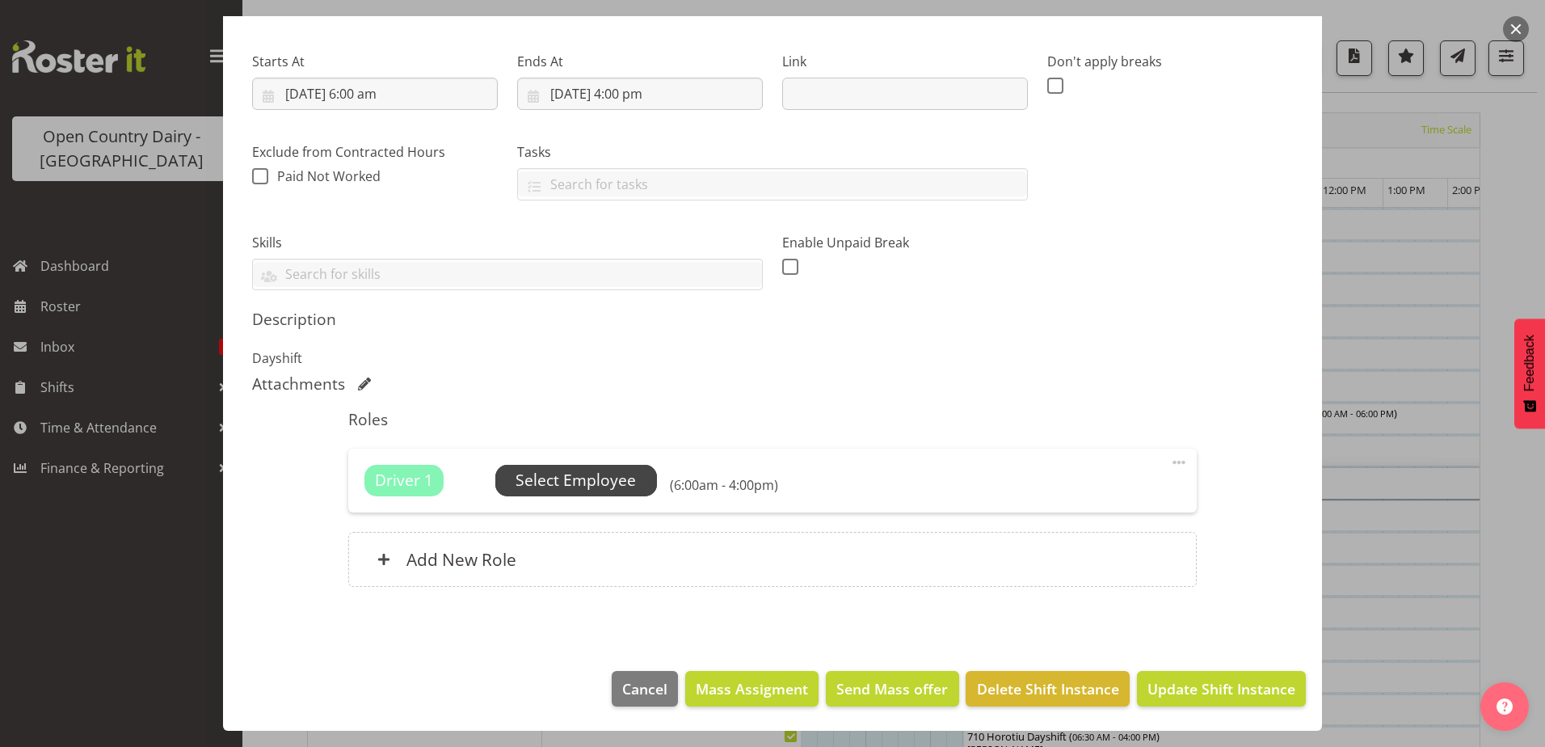
click at [578, 485] on span "Select Employee" at bounding box center [575, 480] width 120 height 23
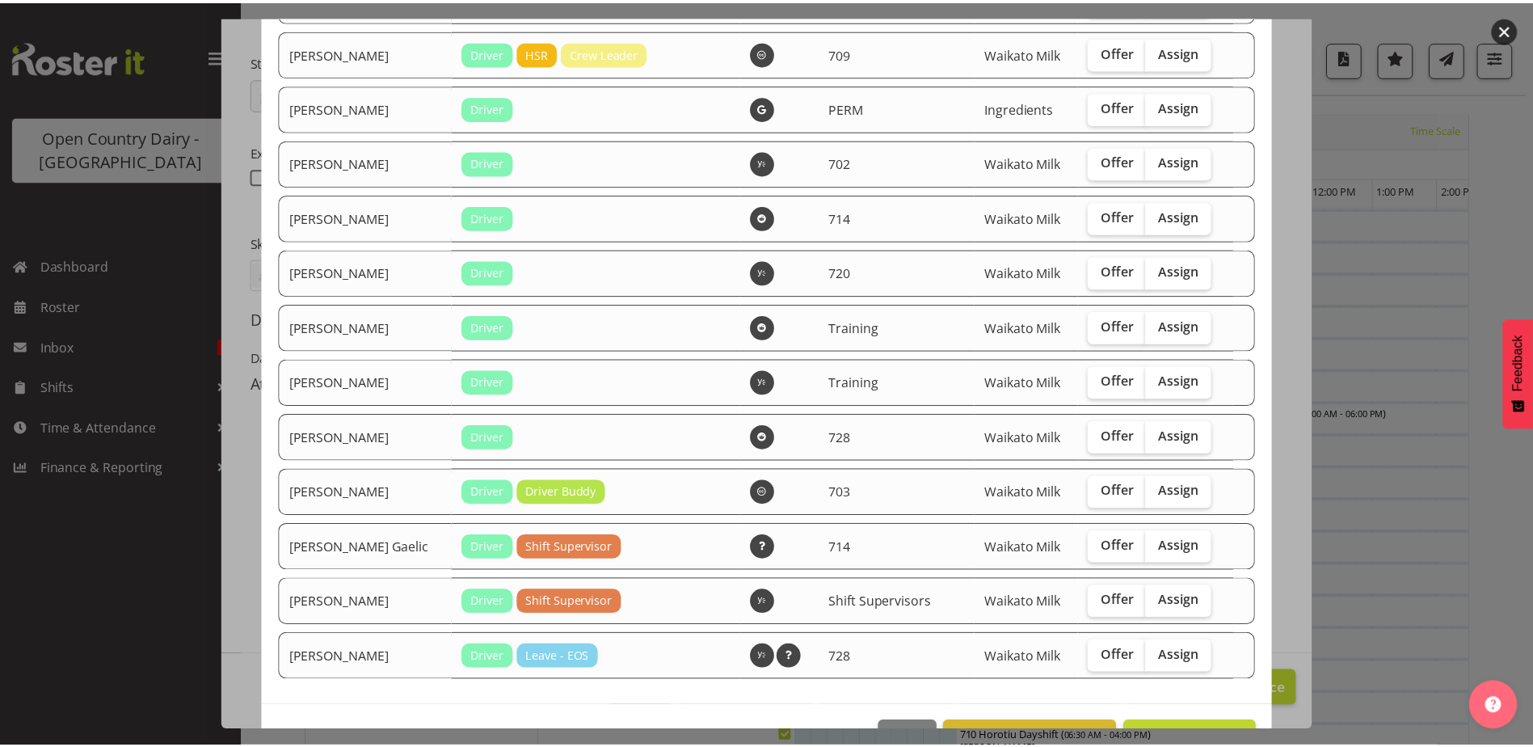
scroll to position [2840, 0]
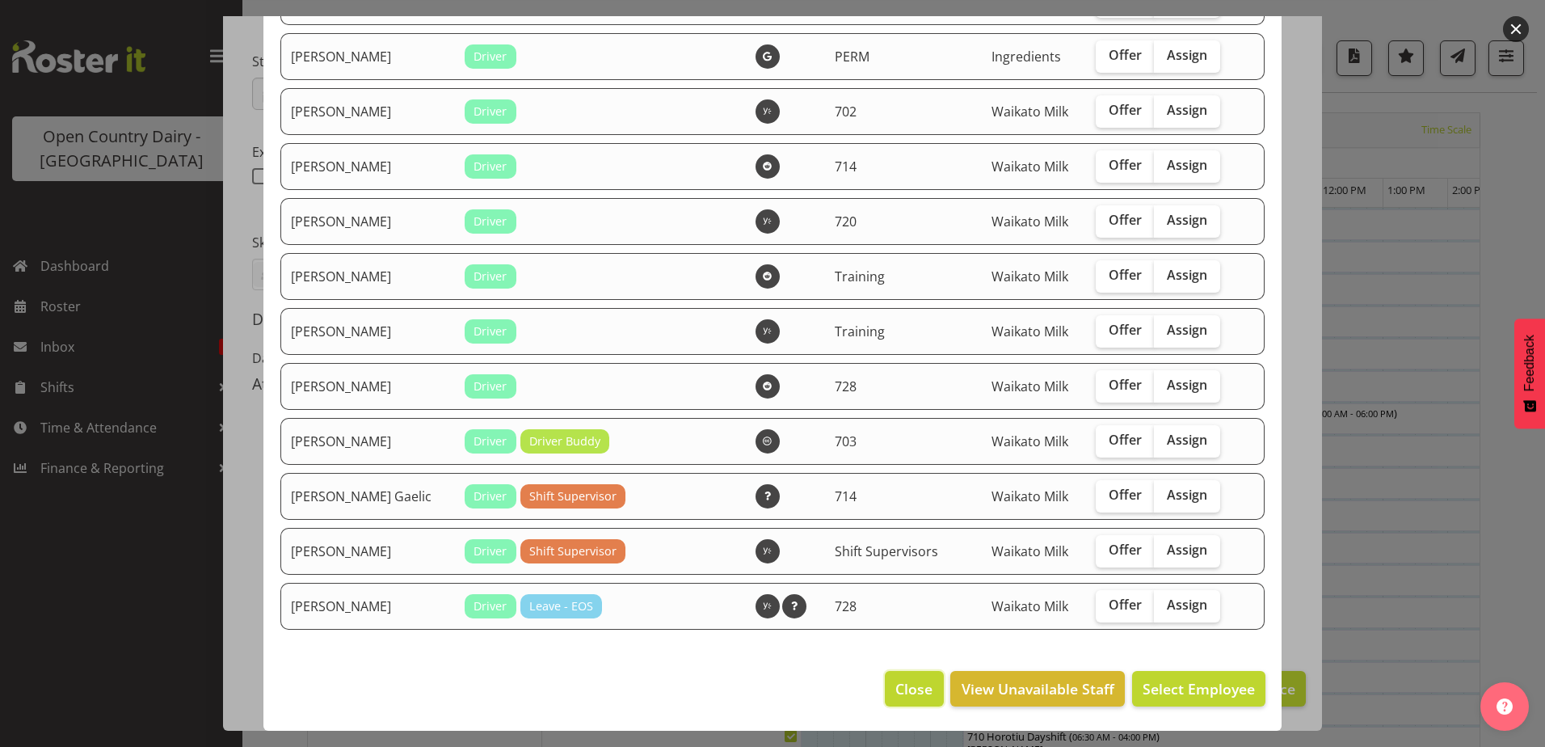
click at [911, 678] on span "Close" at bounding box center [913, 688] width 37 height 21
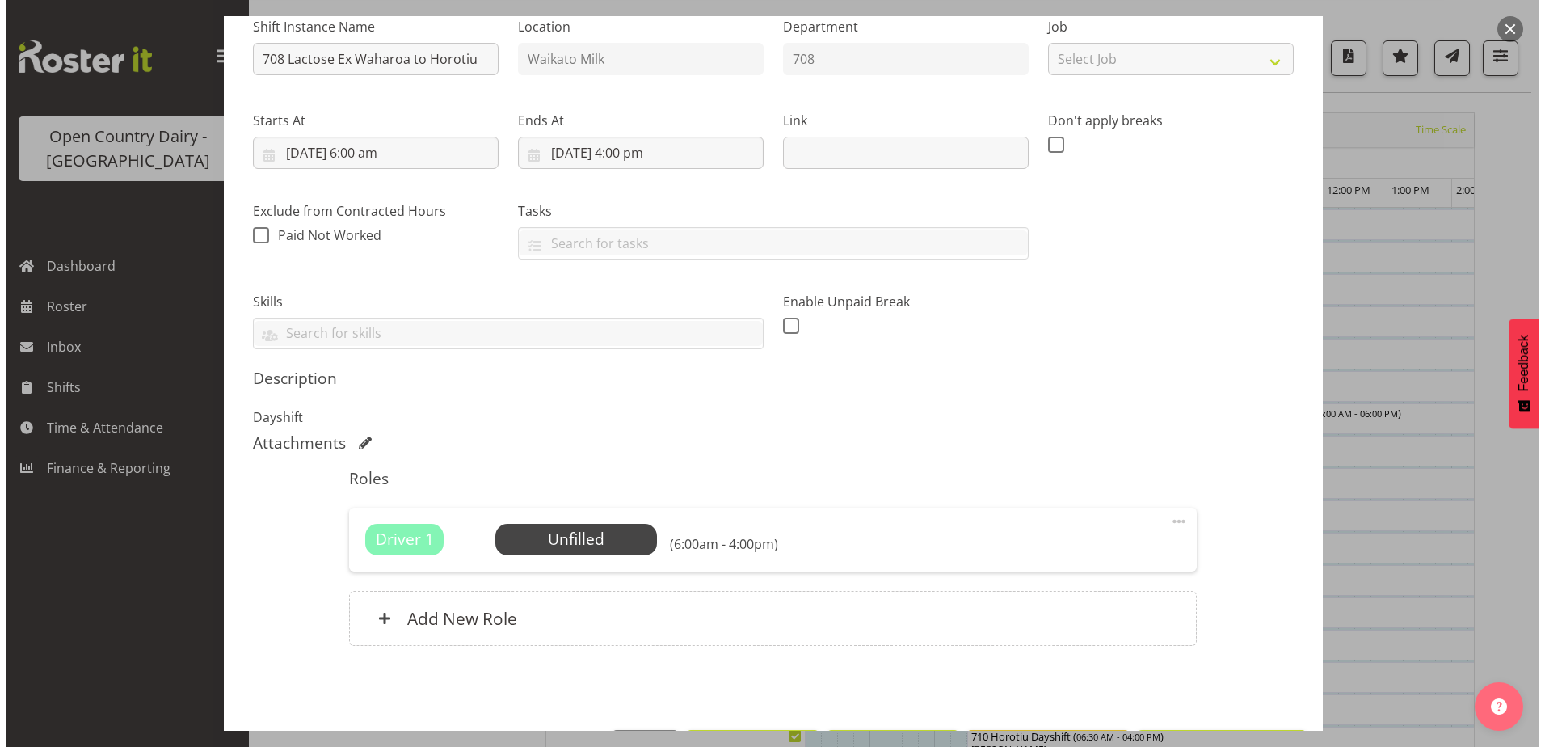
scroll to position [231, 0]
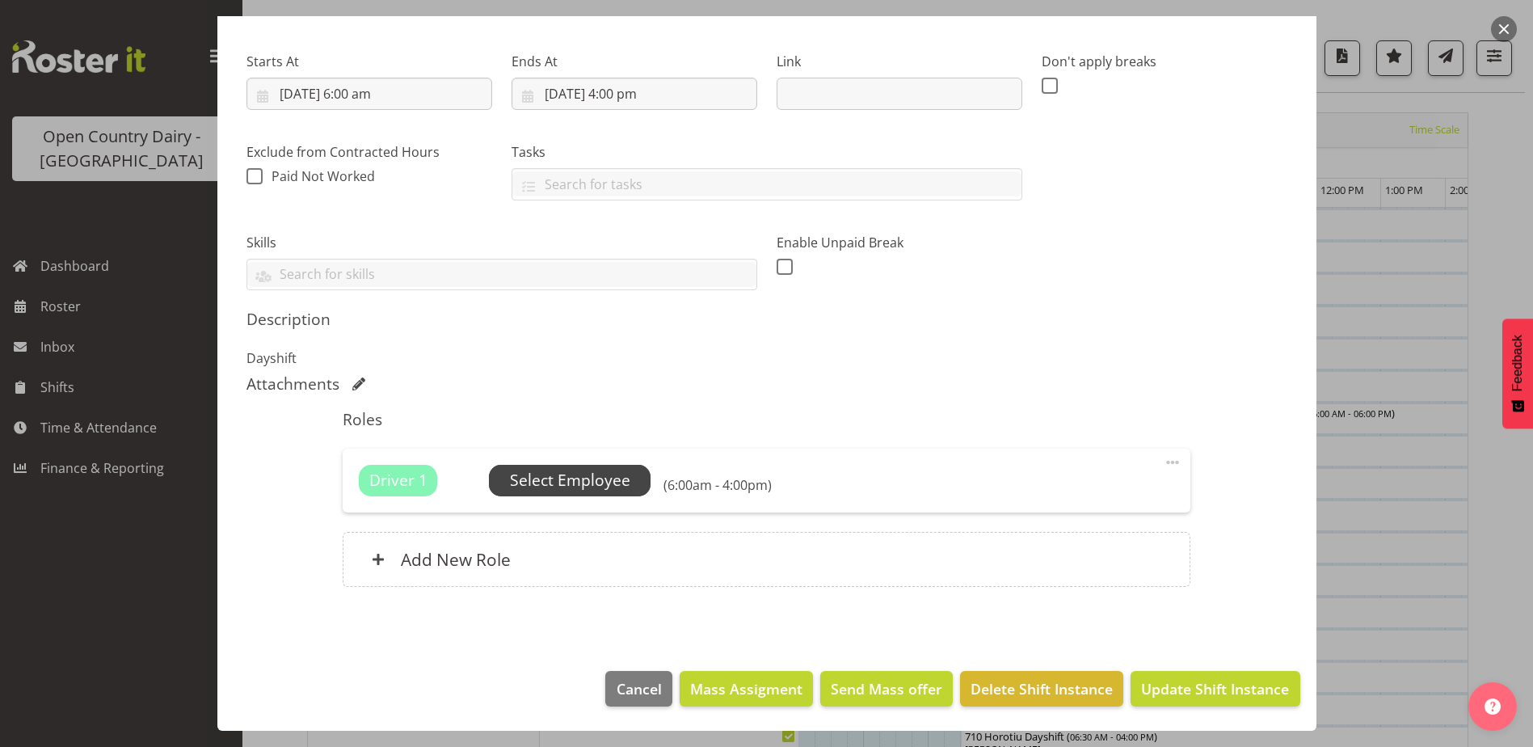
click at [557, 473] on span "Select Employee" at bounding box center [570, 480] width 120 height 23
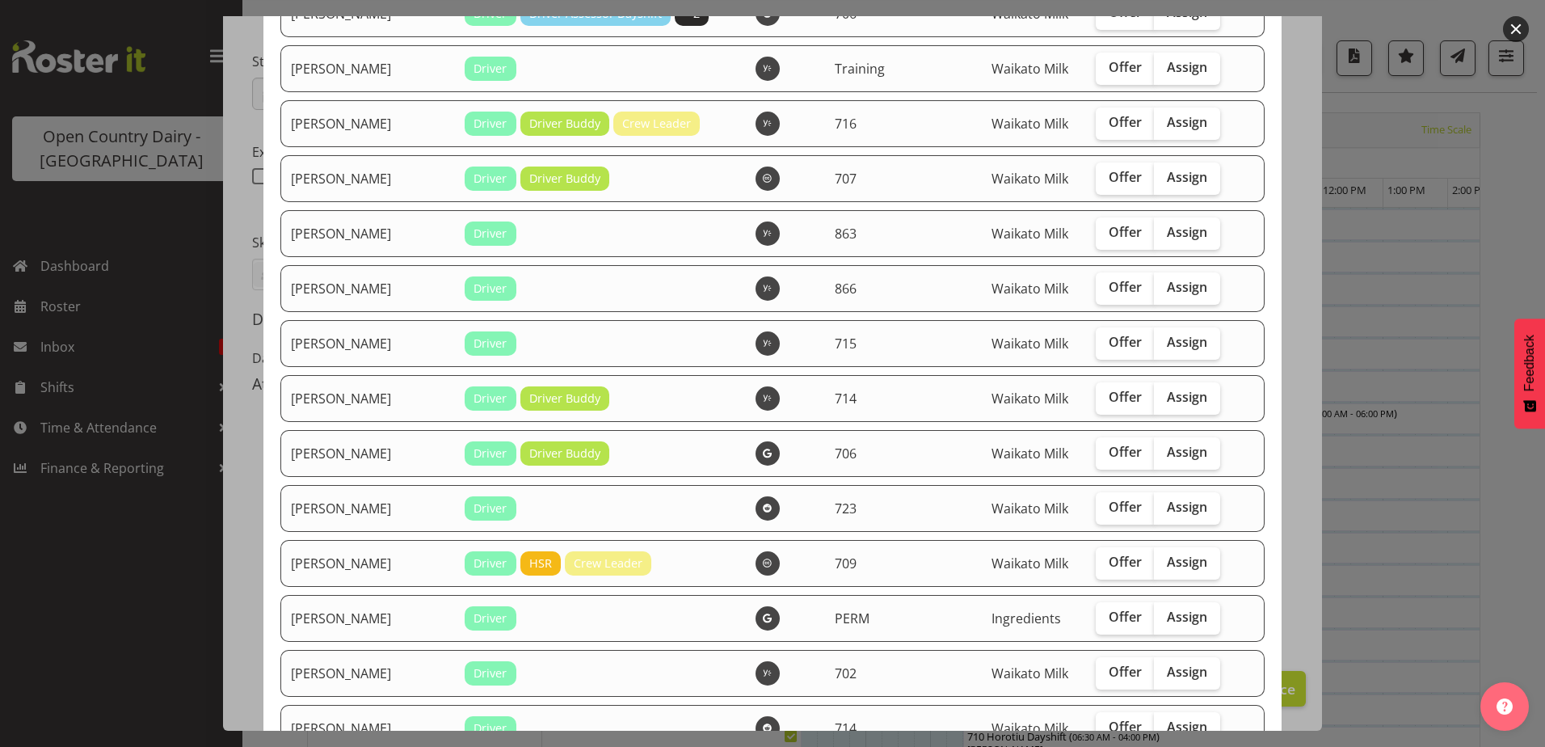
scroll to position [2343, 0]
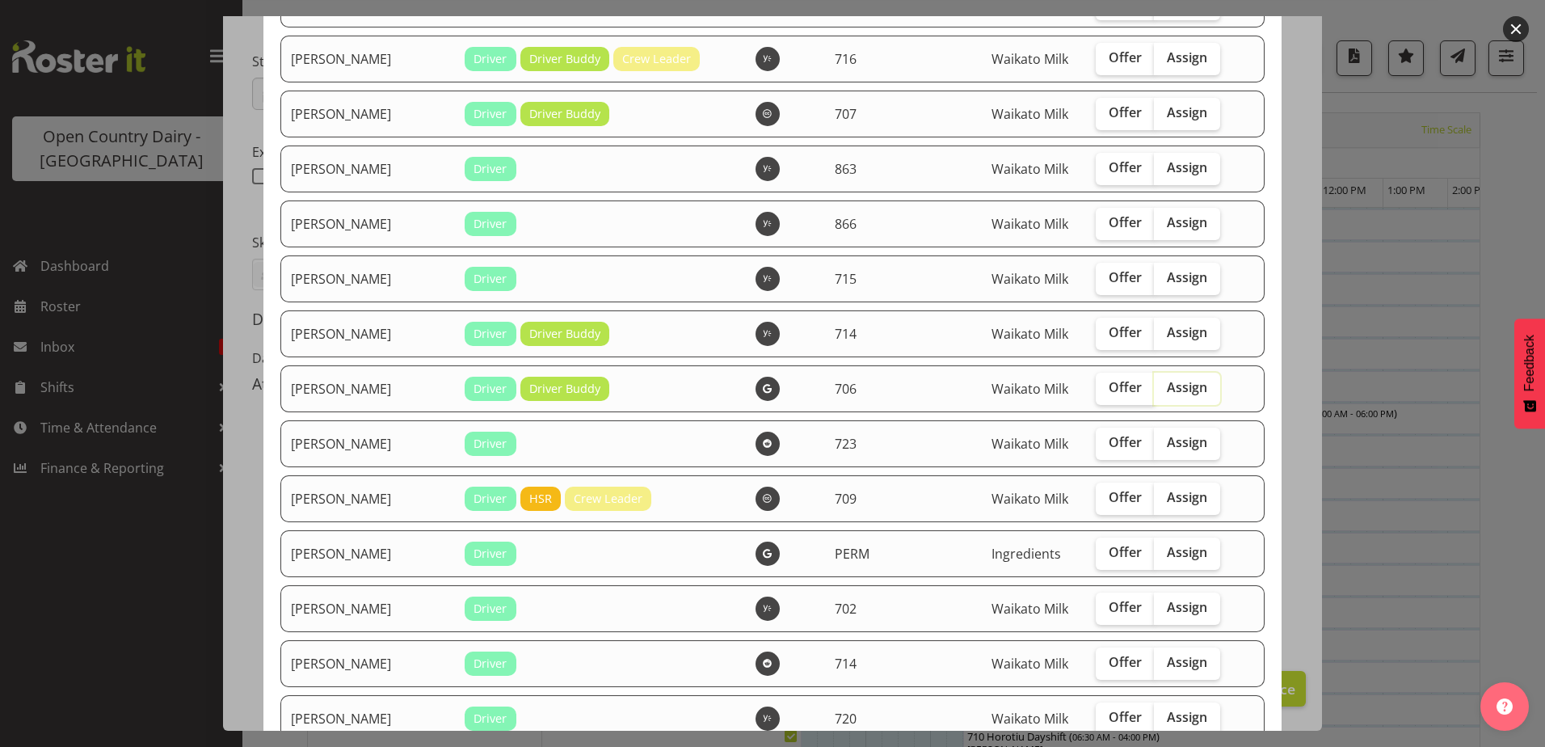
click at [1154, 386] on input "Assign" at bounding box center [1159, 387] width 11 height 11
checkbox input "true"
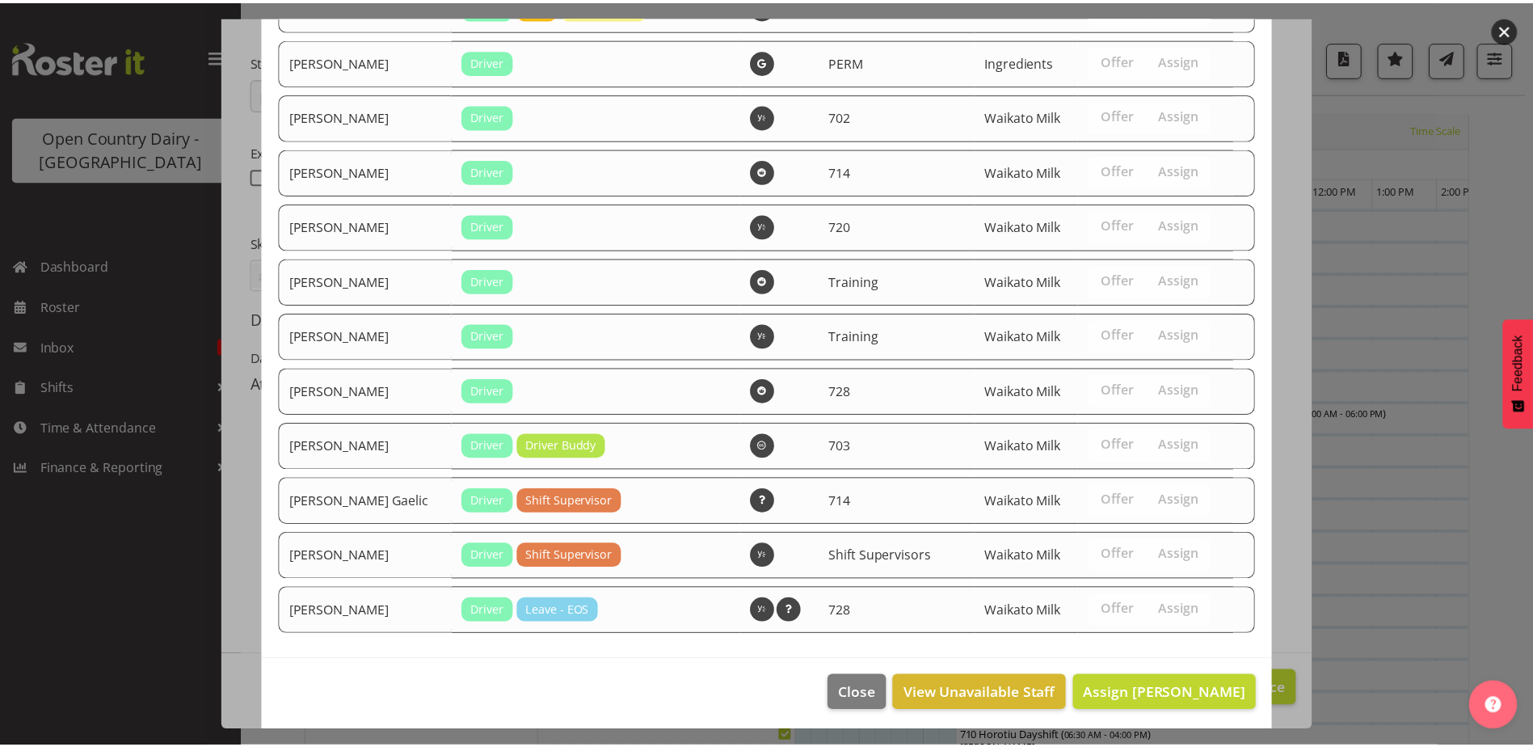
scroll to position [2840, 0]
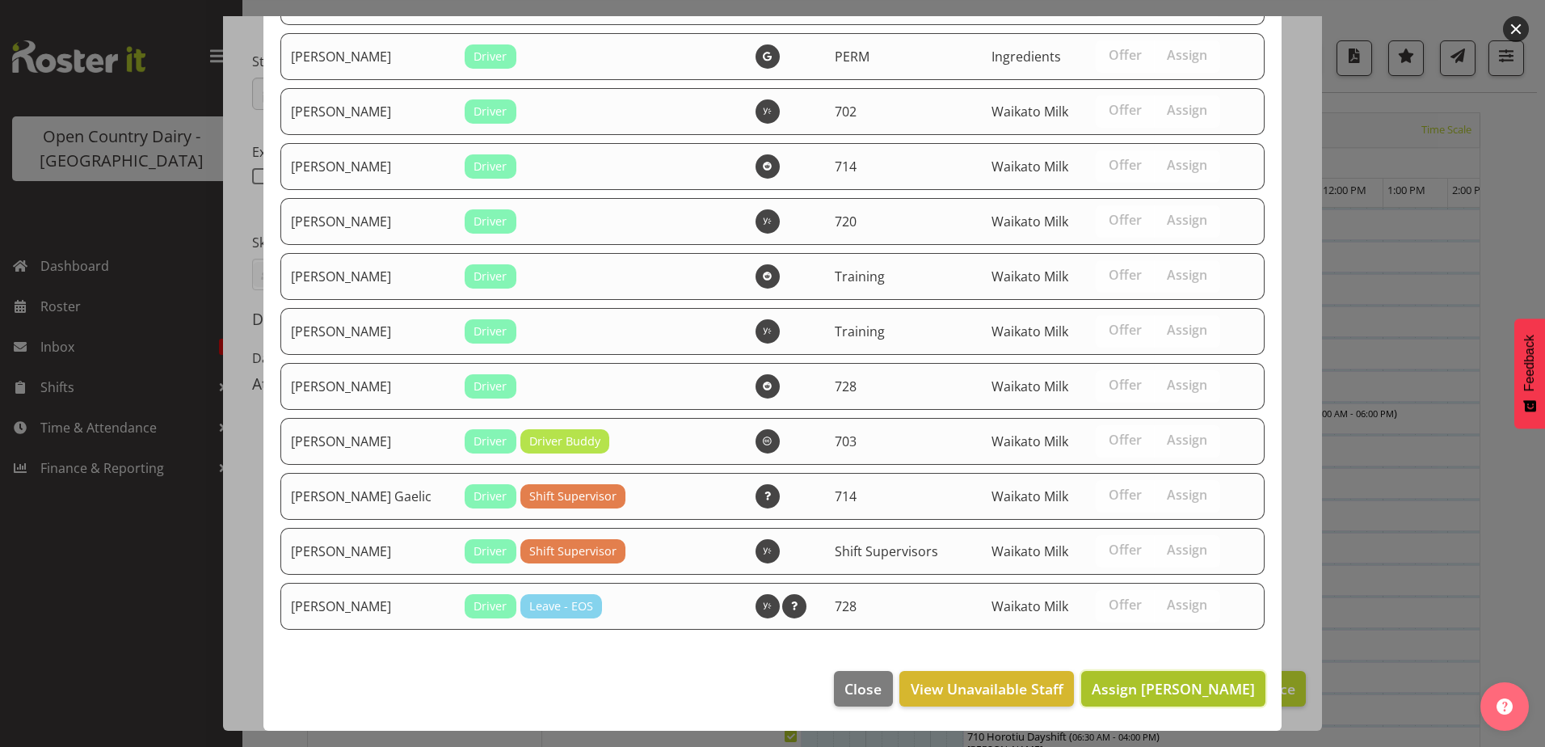
click at [1167, 692] on span "Assign [PERSON_NAME]" at bounding box center [1173, 688] width 163 height 19
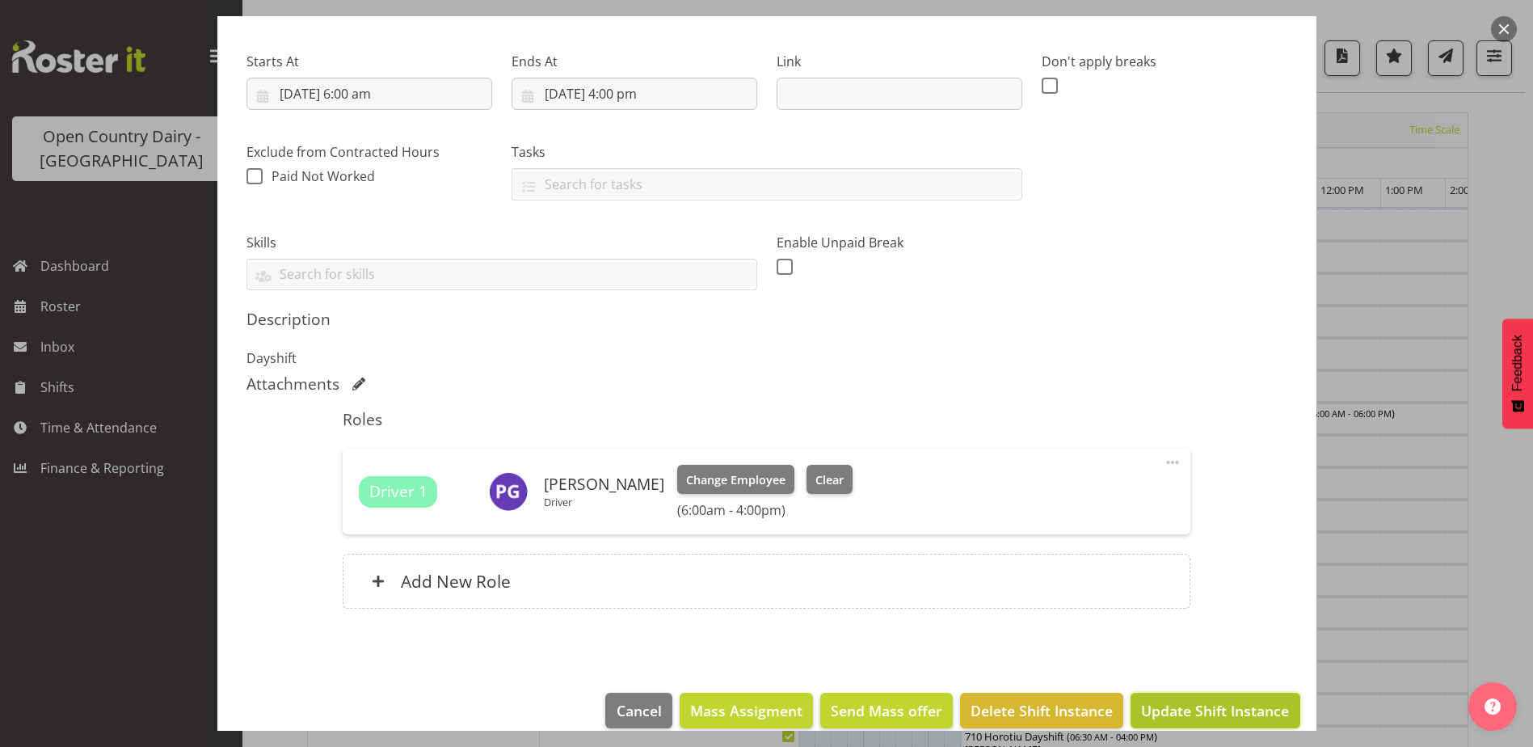
click at [1172, 705] on span "Update Shift Instance" at bounding box center [1215, 710] width 148 height 21
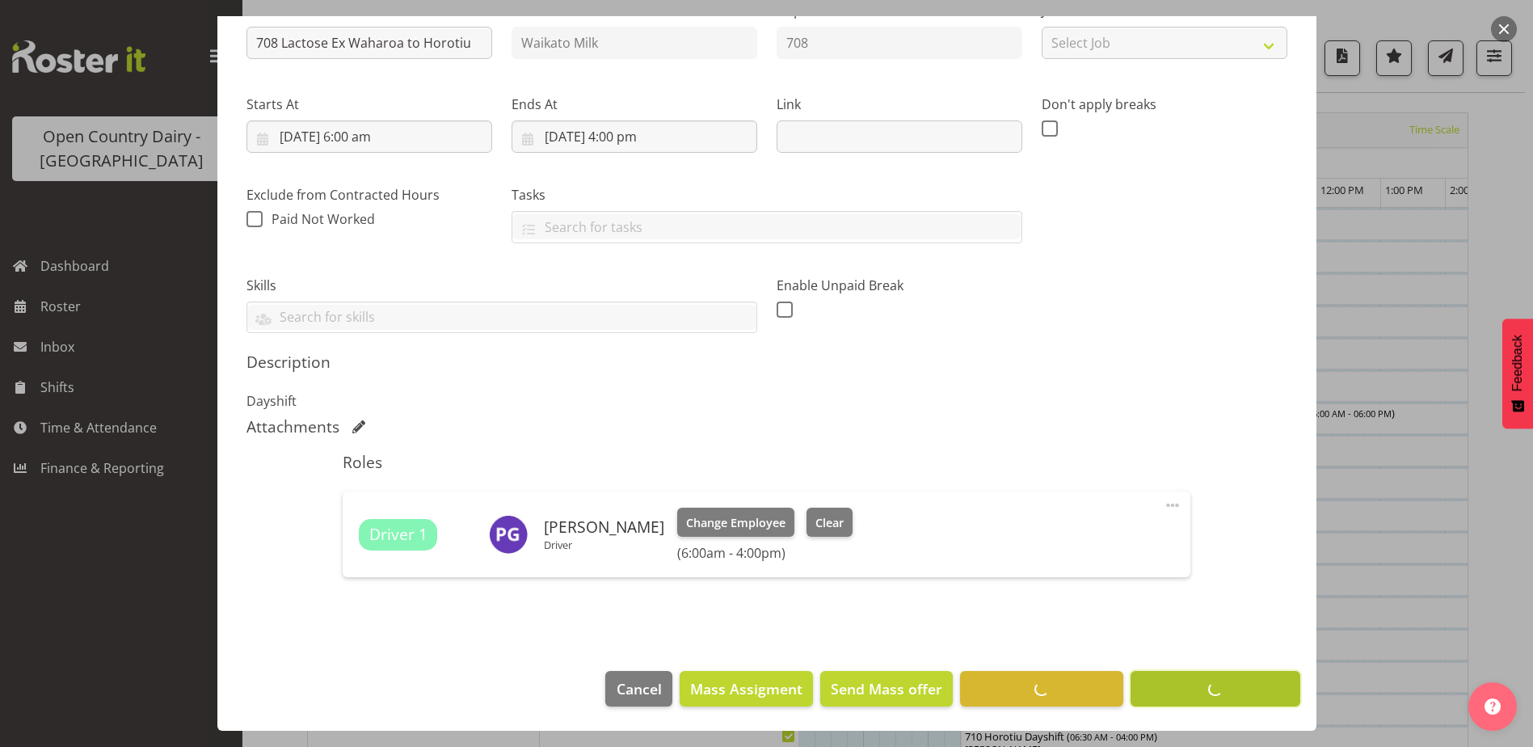
scroll to position [188, 0]
